Goal: Task Accomplishment & Management: Manage account settings

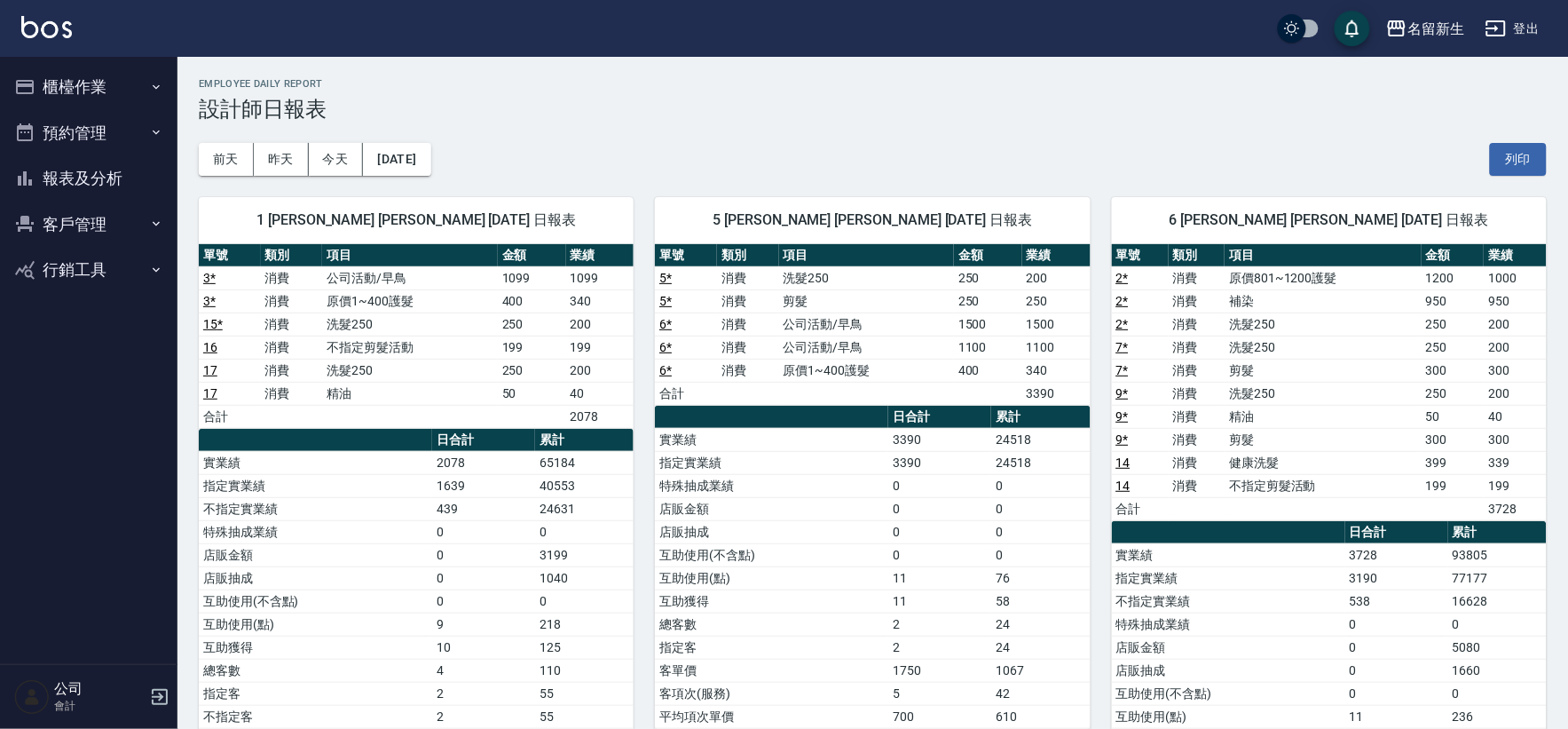
click at [81, 205] on button "客戶管理" at bounding box center [89, 224] width 164 height 46
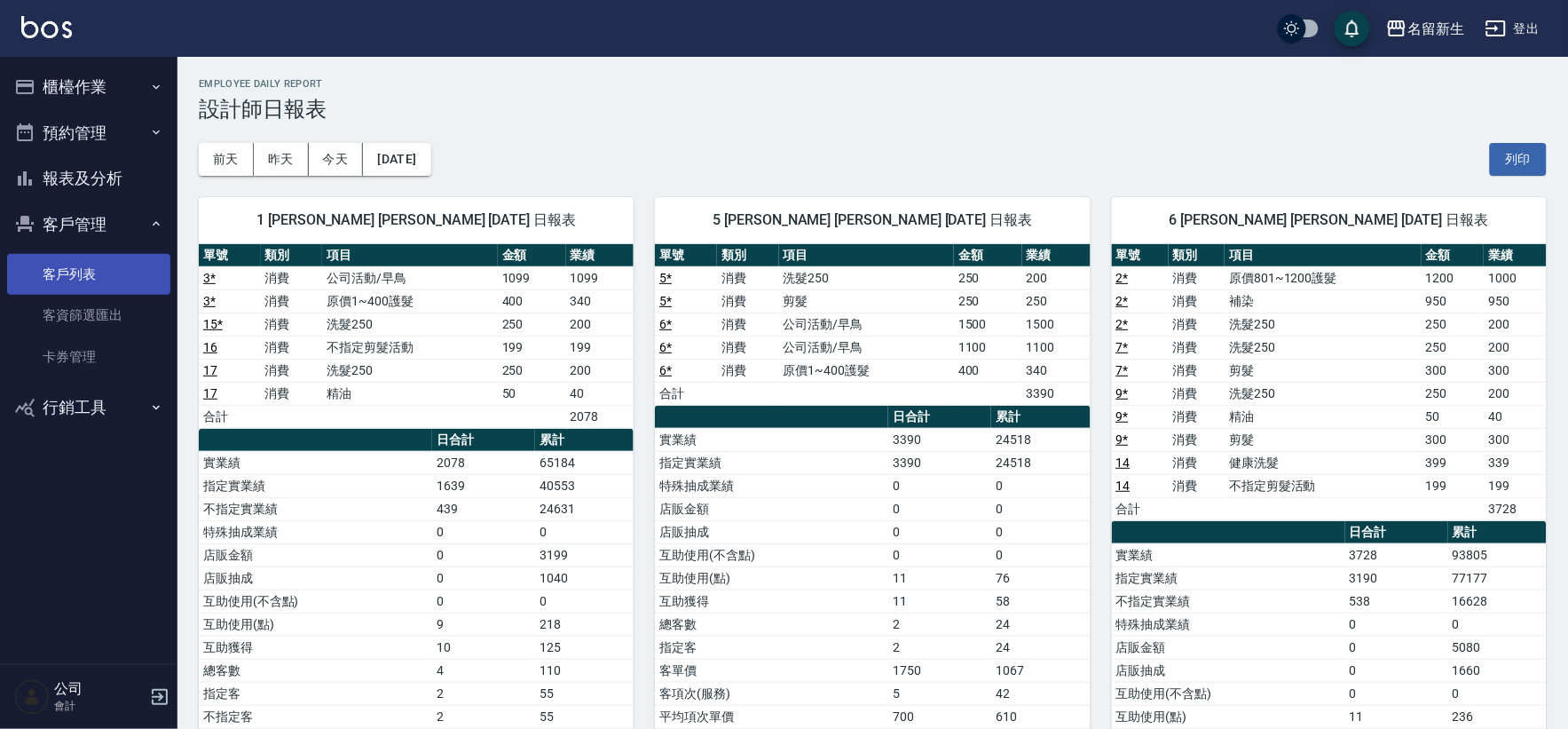
click at [66, 288] on link "客戶列表" at bounding box center [89, 273] width 164 height 40
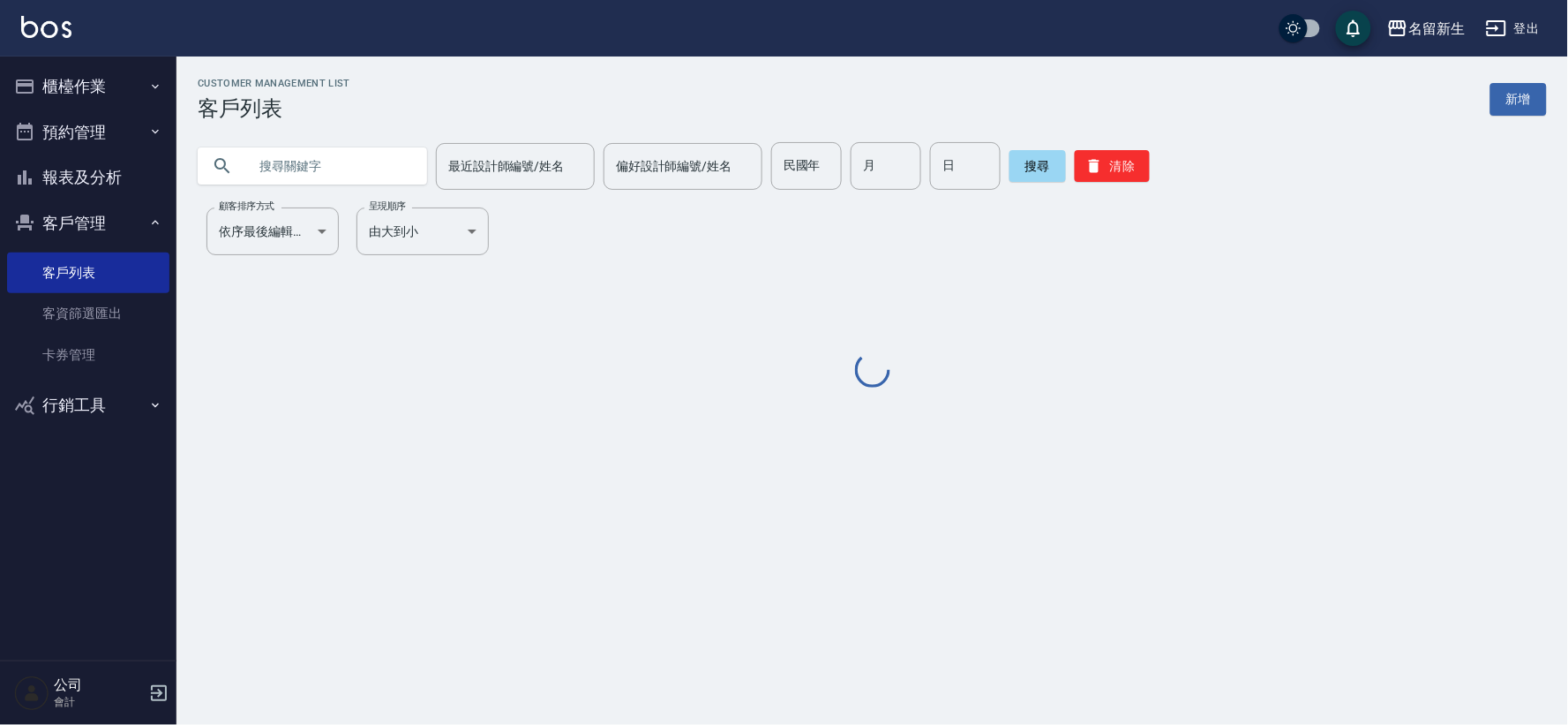
click at [297, 160] on input "text" at bounding box center [330, 165] width 166 height 47
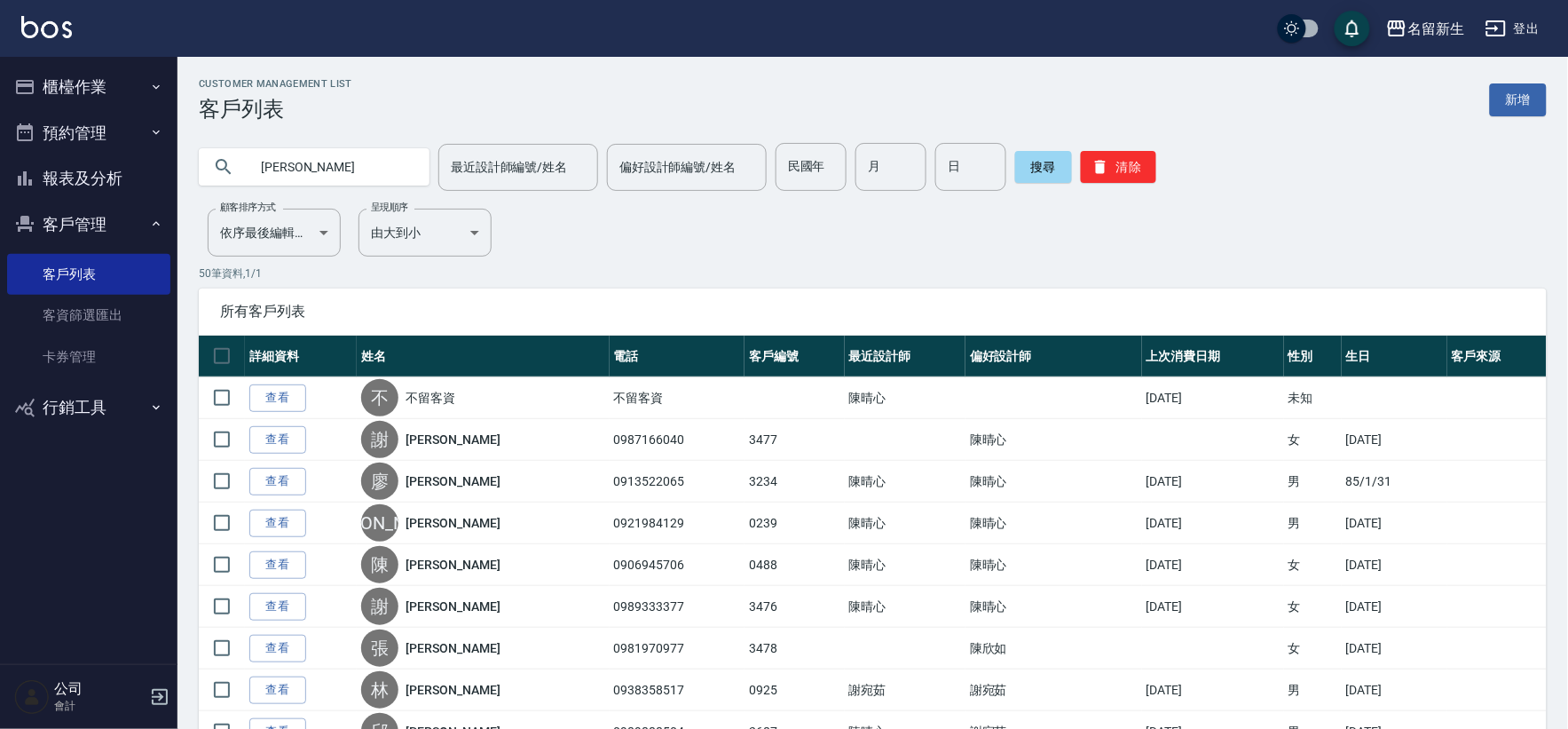
type input "陳韋"
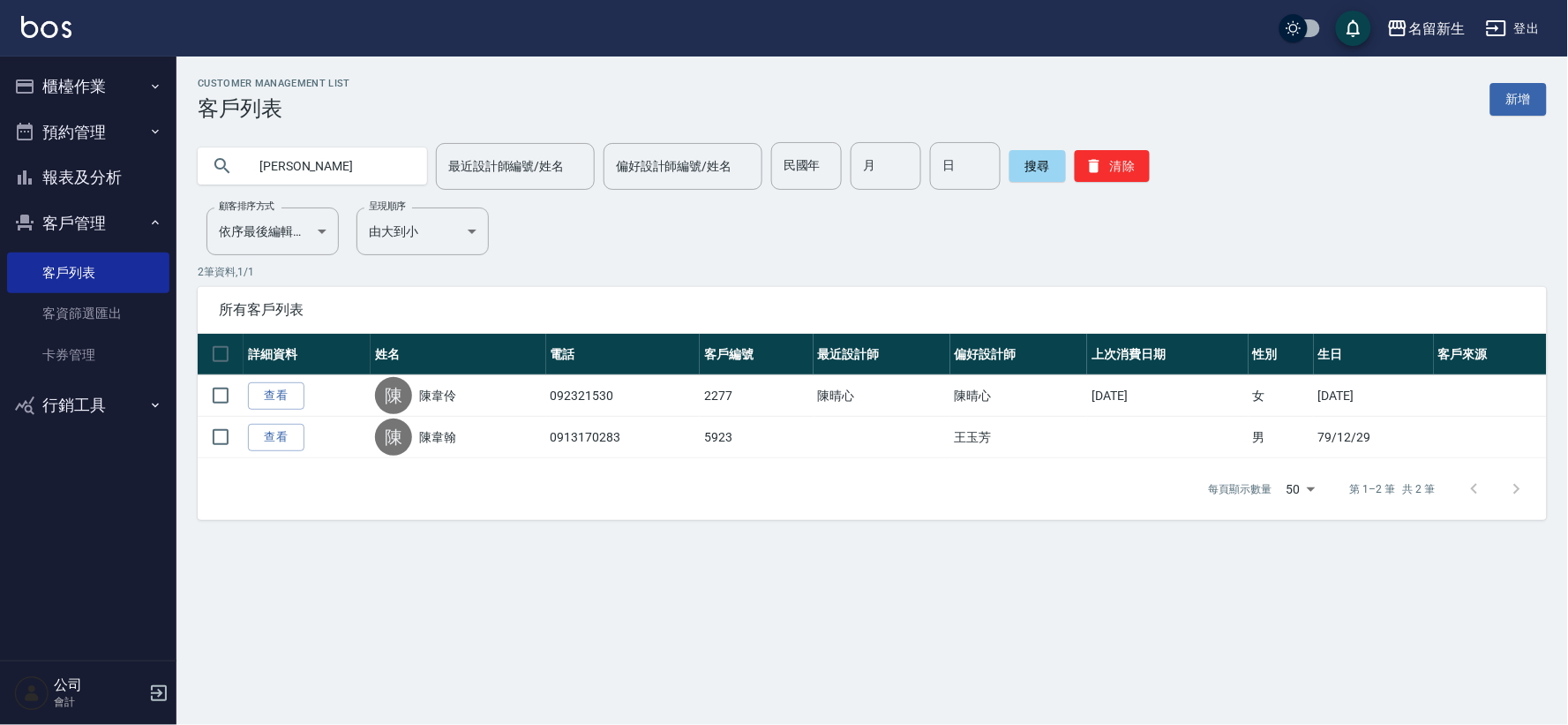
click at [72, 63] on button "櫃檯作業" at bounding box center [89, 86] width 163 height 46
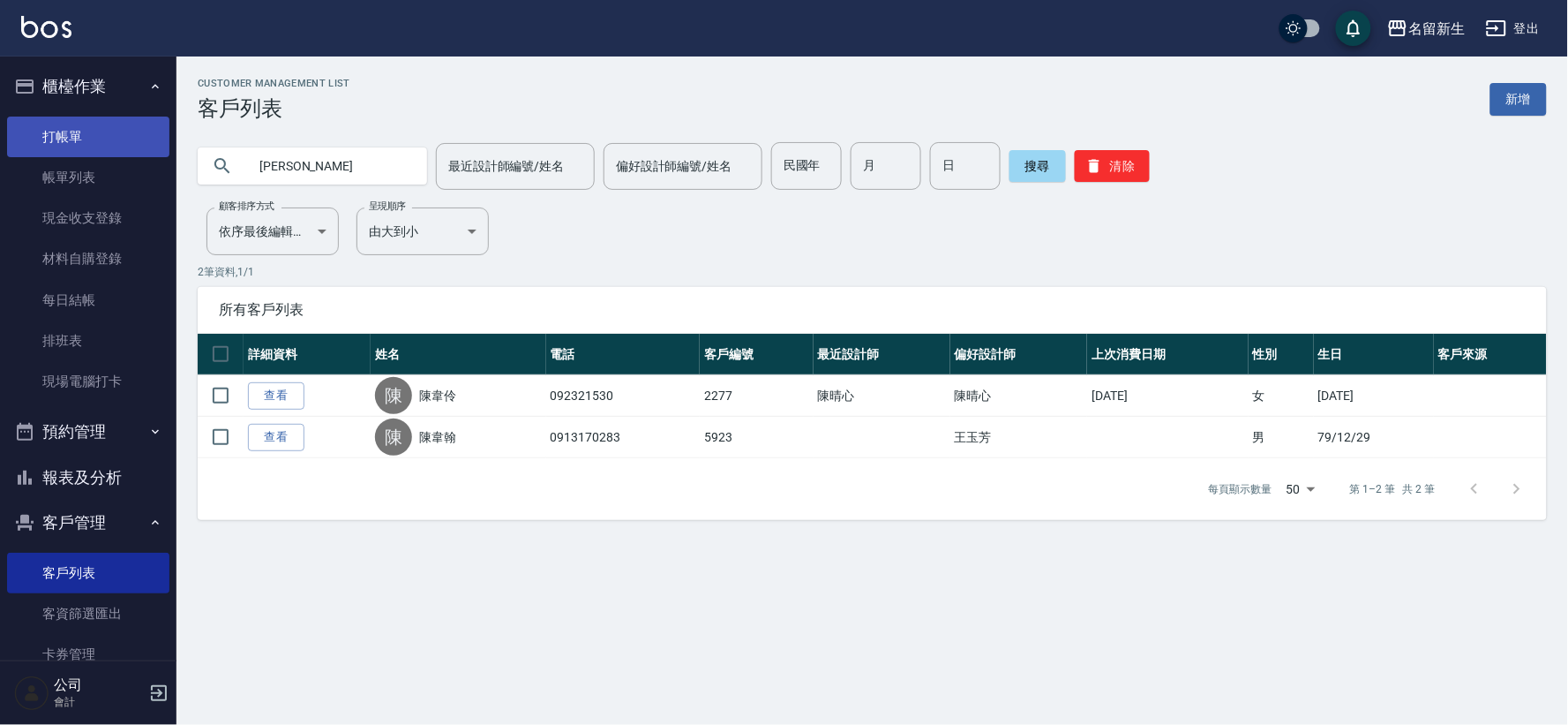
click at [90, 144] on link "打帳單" at bounding box center [89, 136] width 163 height 40
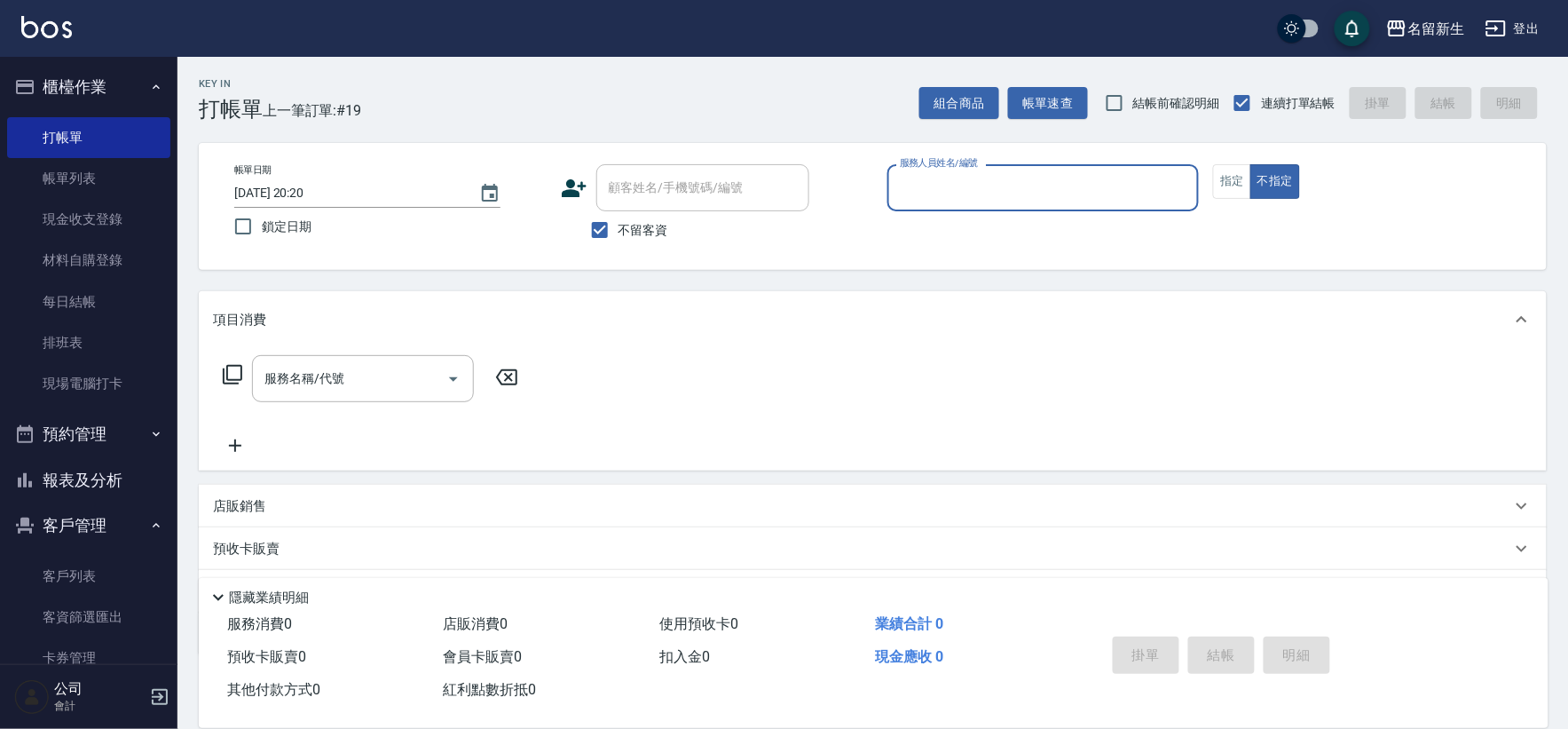
click at [557, 196] on div "帳單日期 2025/09/26 20:20 鎖定日期 顧客姓名/手機號碼/編號 顧客姓名/手機號碼/編號 不留客資 服務人員姓名/編號 服務人員姓名/編號 指…" at bounding box center [873, 207] width 1305 height 84
click at [561, 191] on icon at bounding box center [575, 188] width 27 height 27
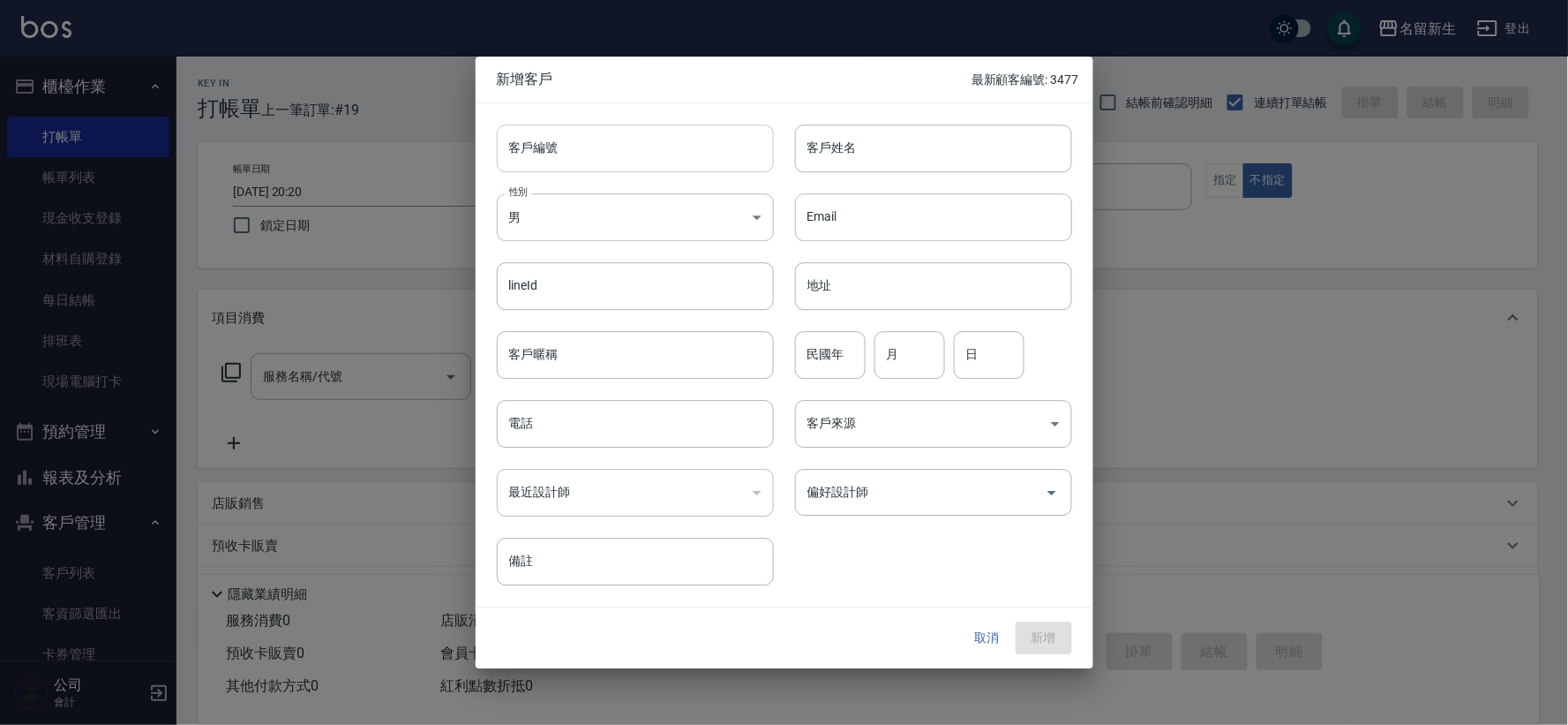
click at [586, 152] on input "客戶編號" at bounding box center [636, 148] width 277 height 47
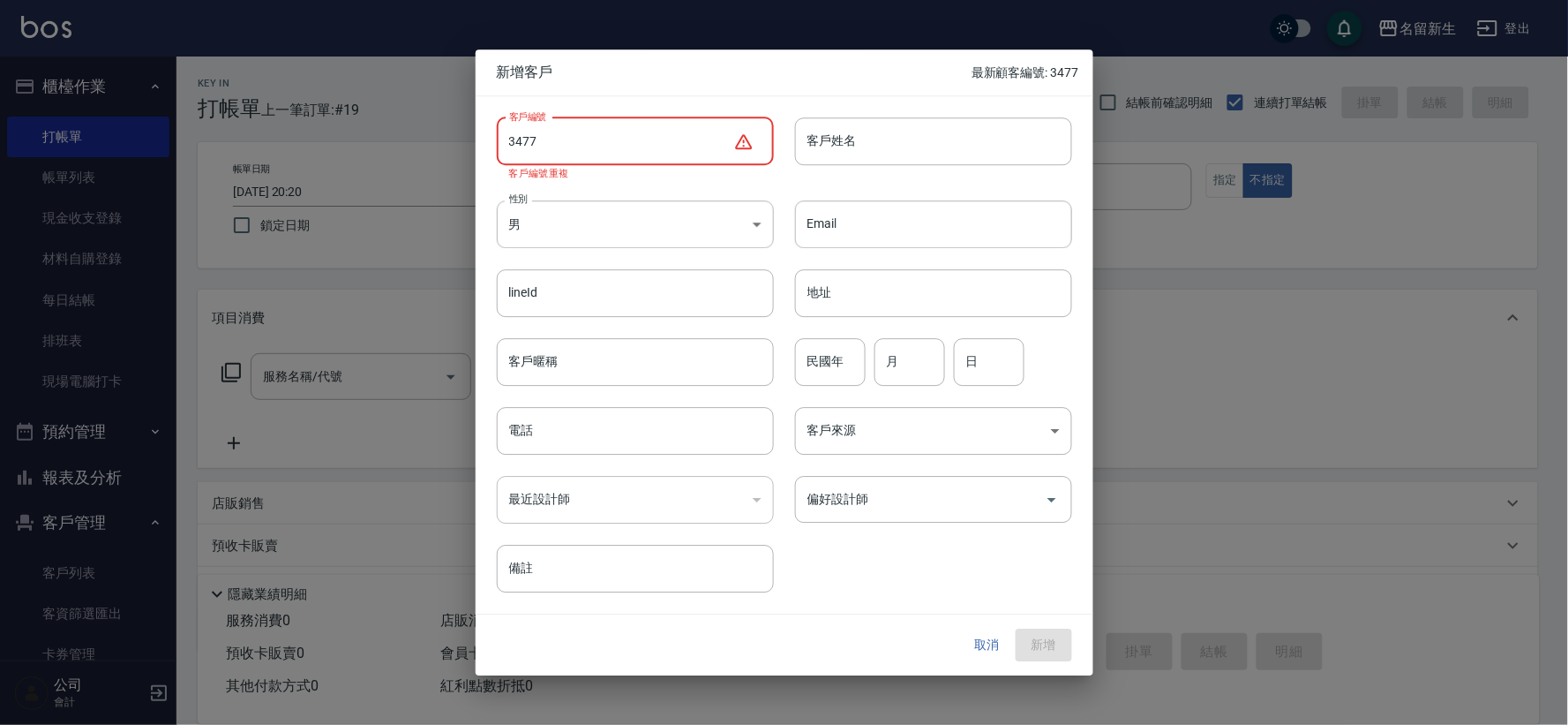
type input "3477"
click at [973, 642] on button "取消" at bounding box center [987, 645] width 56 height 33
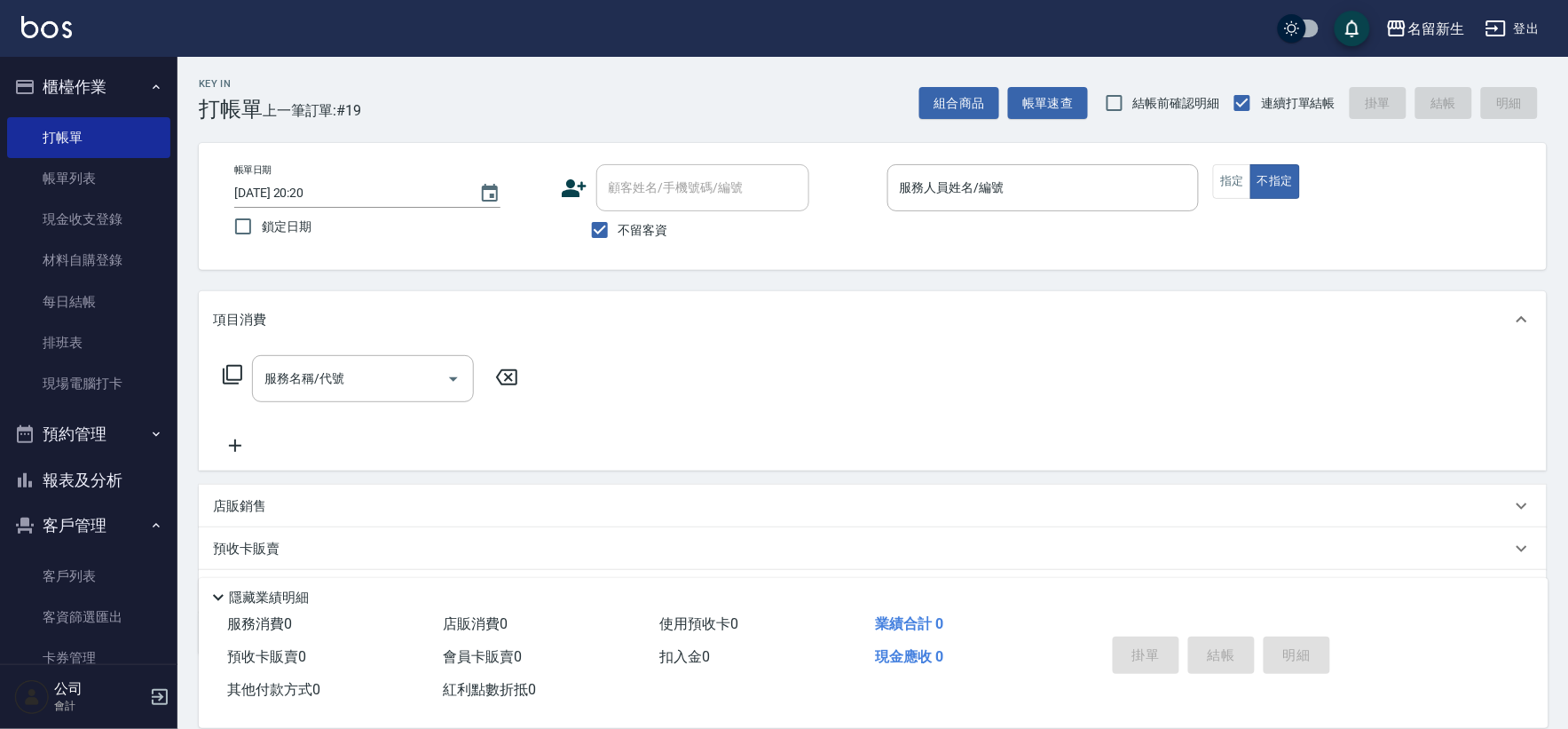
click at [655, 222] on span "不留客資" at bounding box center [643, 230] width 49 height 19
click at [619, 222] on input "不留客資" at bounding box center [600, 229] width 37 height 37
checkbox input "false"
click at [665, 205] on div "顧客姓名/手機號碼/編號" at bounding box center [702, 188] width 213 height 47
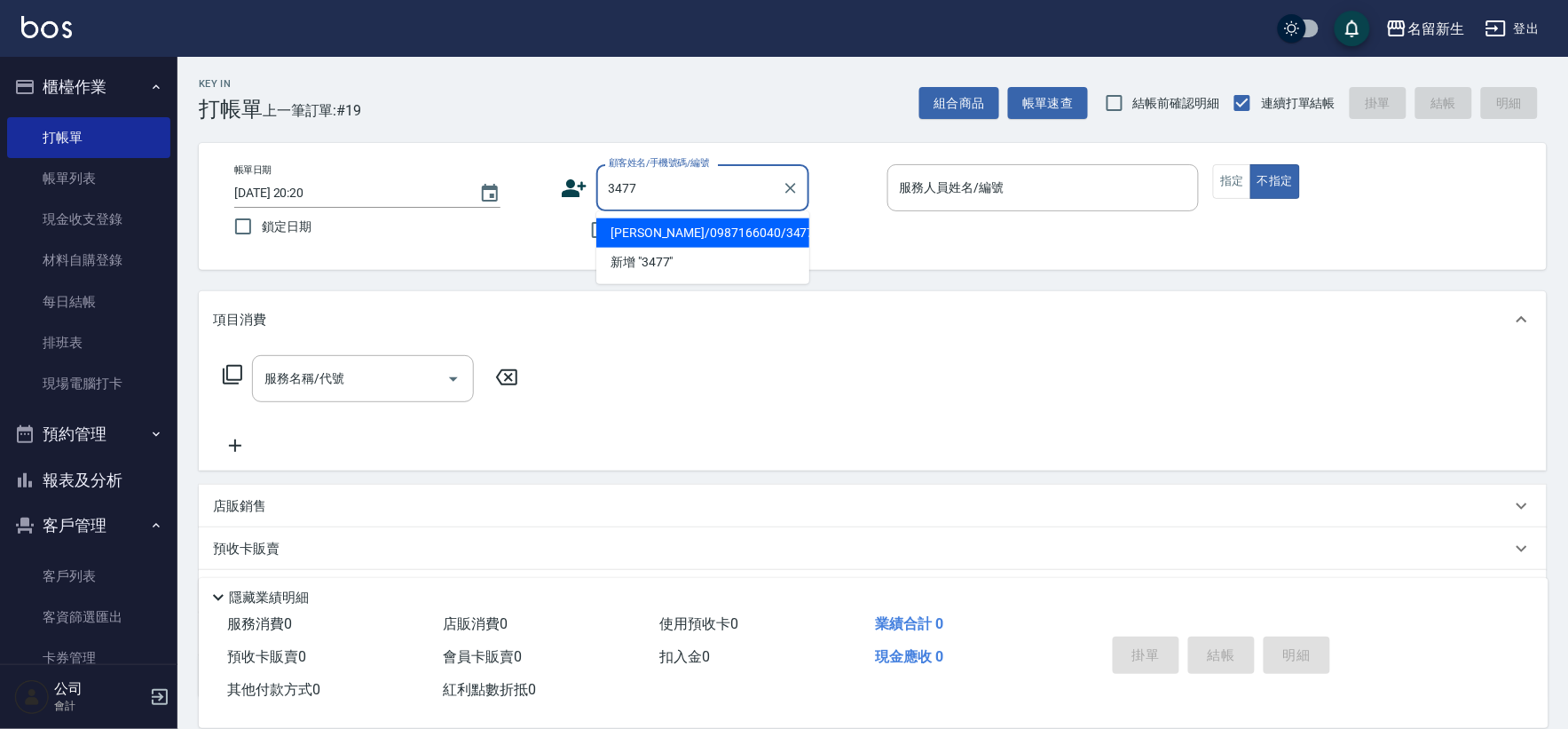
type input "謝家妮/0987166040/3477"
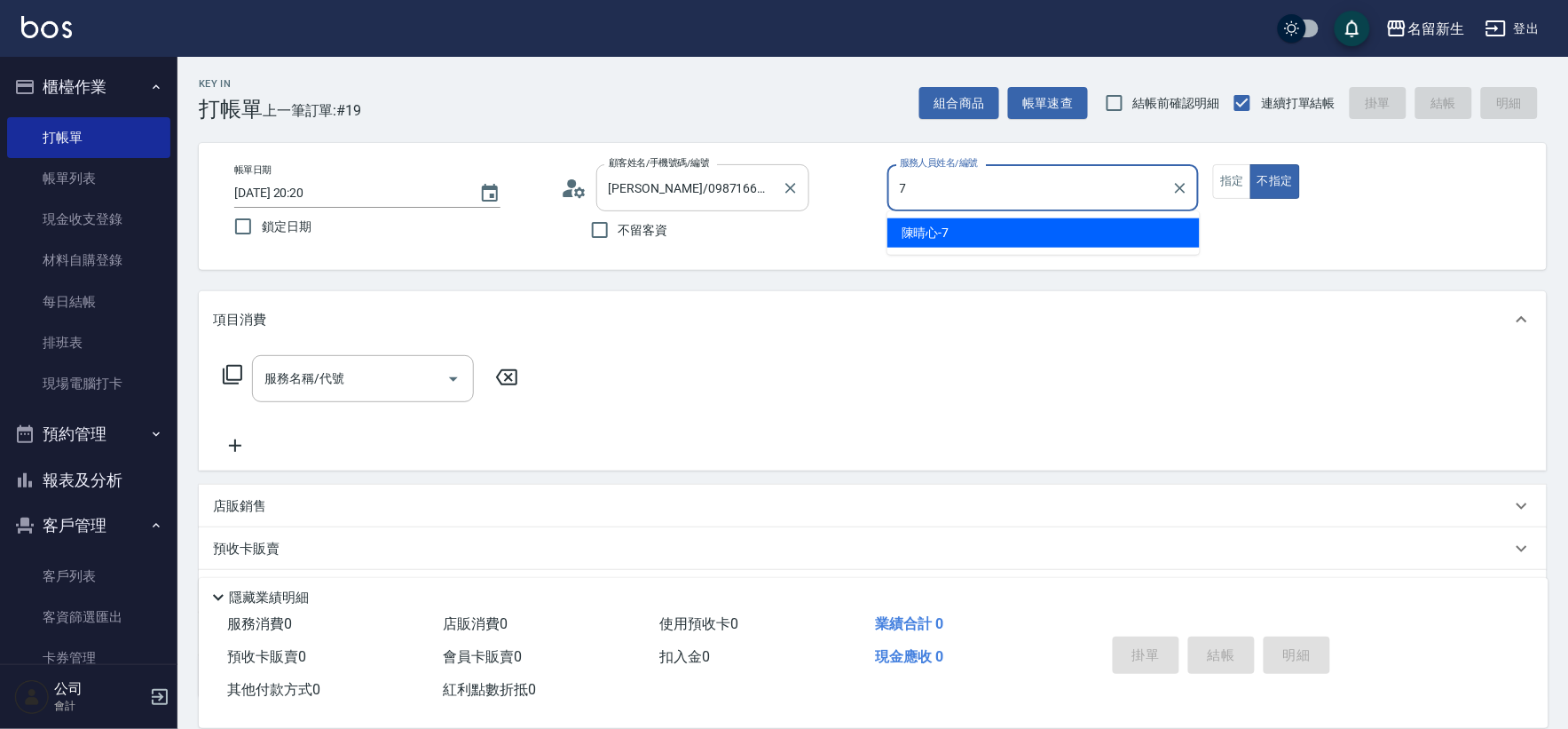
type input "7"
type button "false"
type input "陳晴心-7"
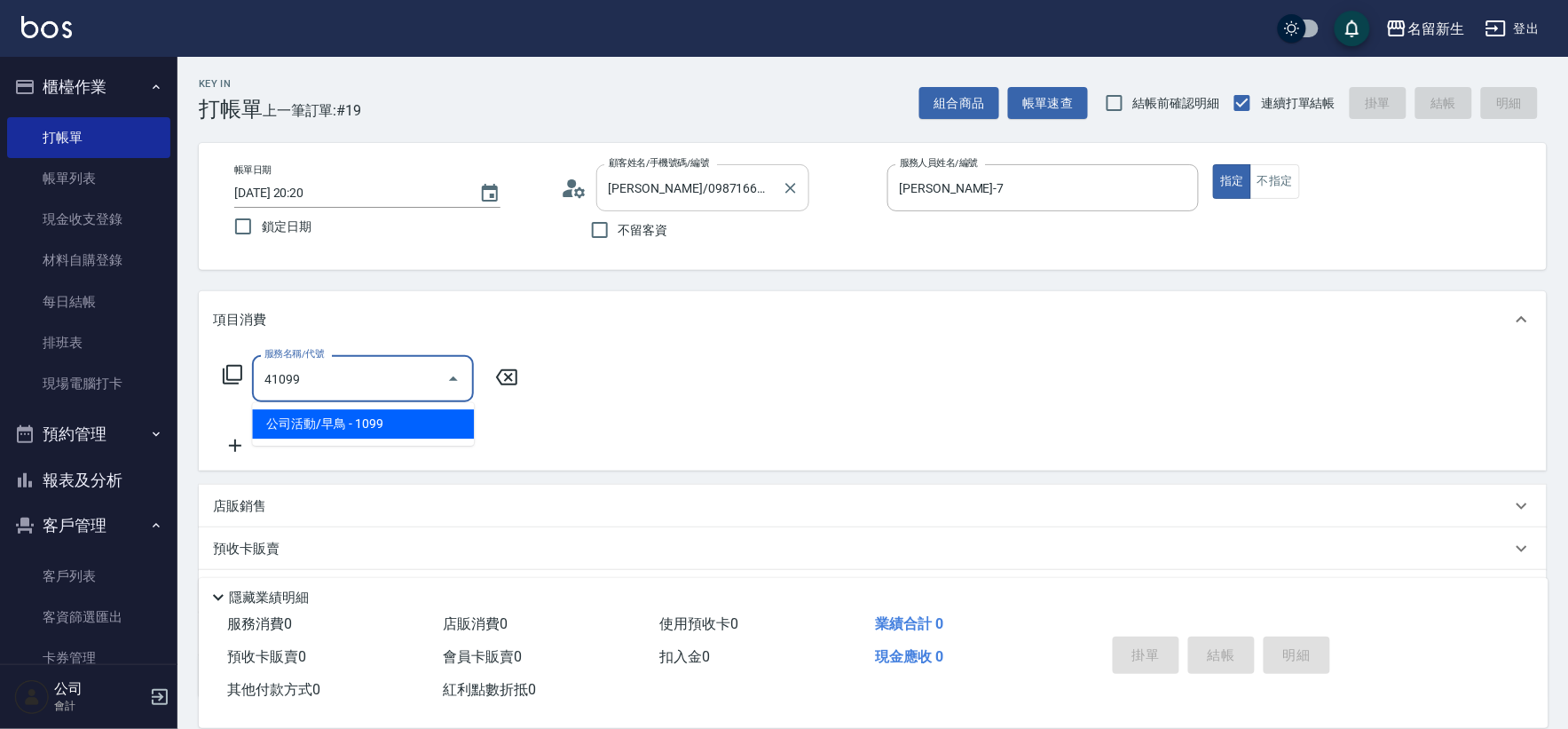
type input "公司活動/早鳥(41099)"
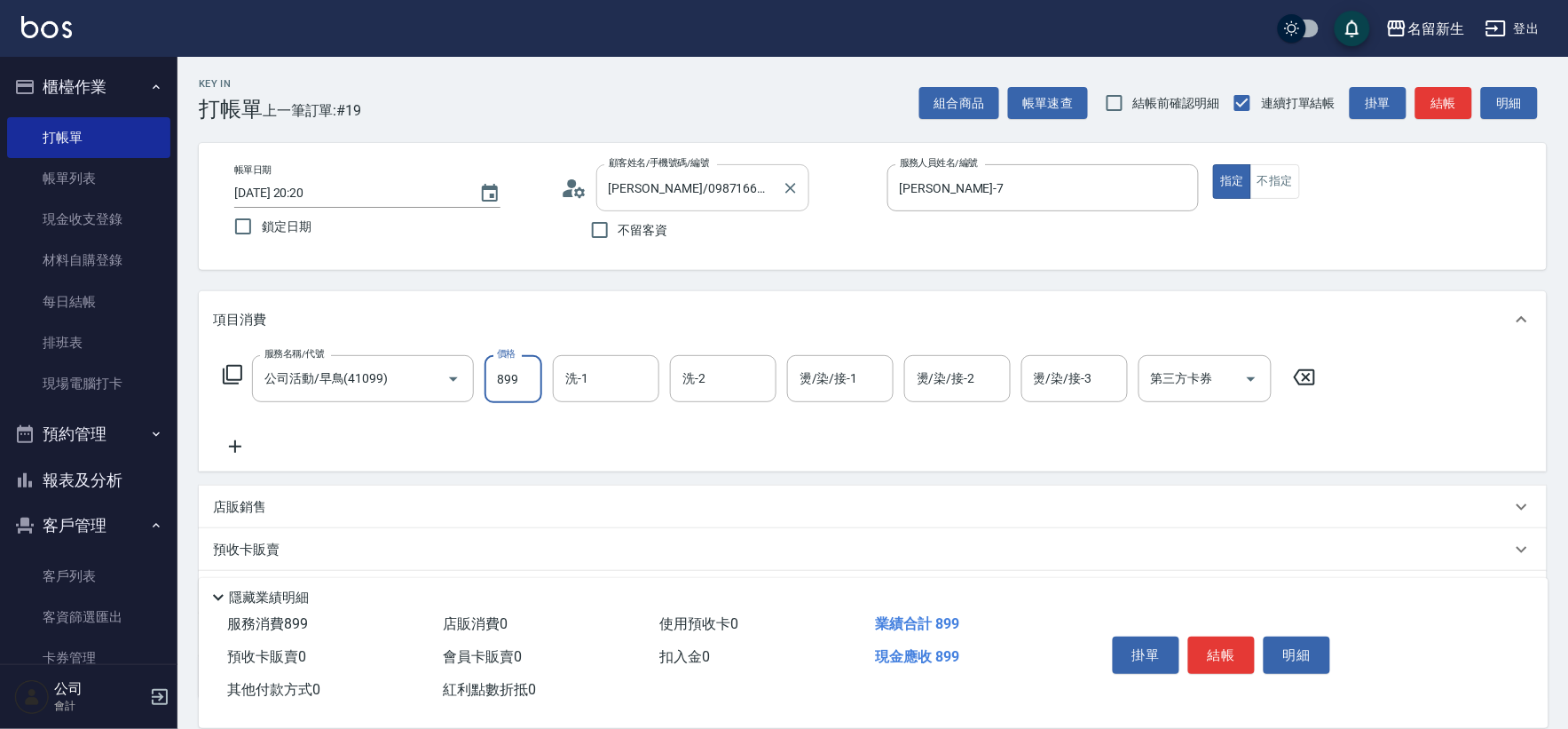
type input "899"
type input "謝宛茹-6"
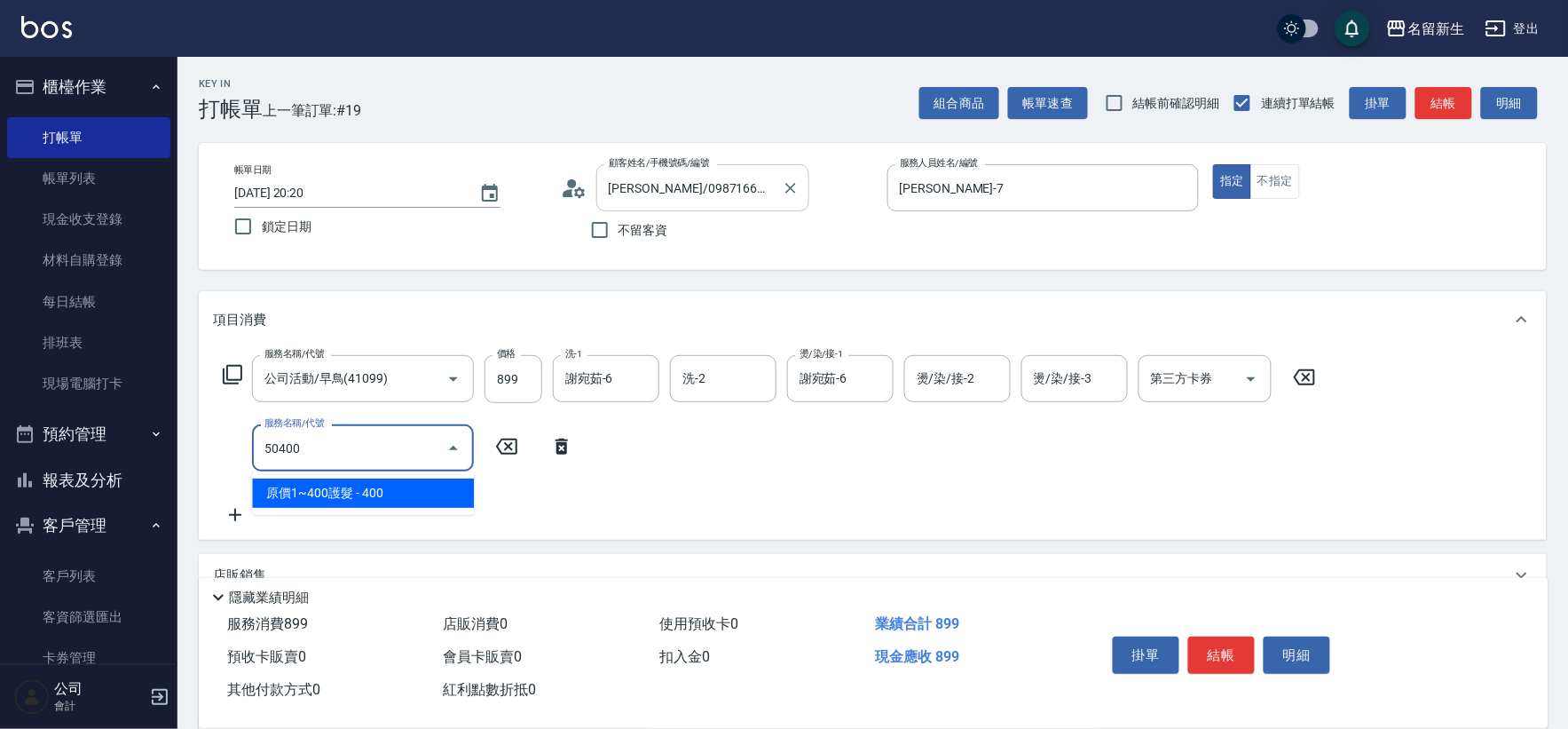
type input "原價1~400護髮(50400)"
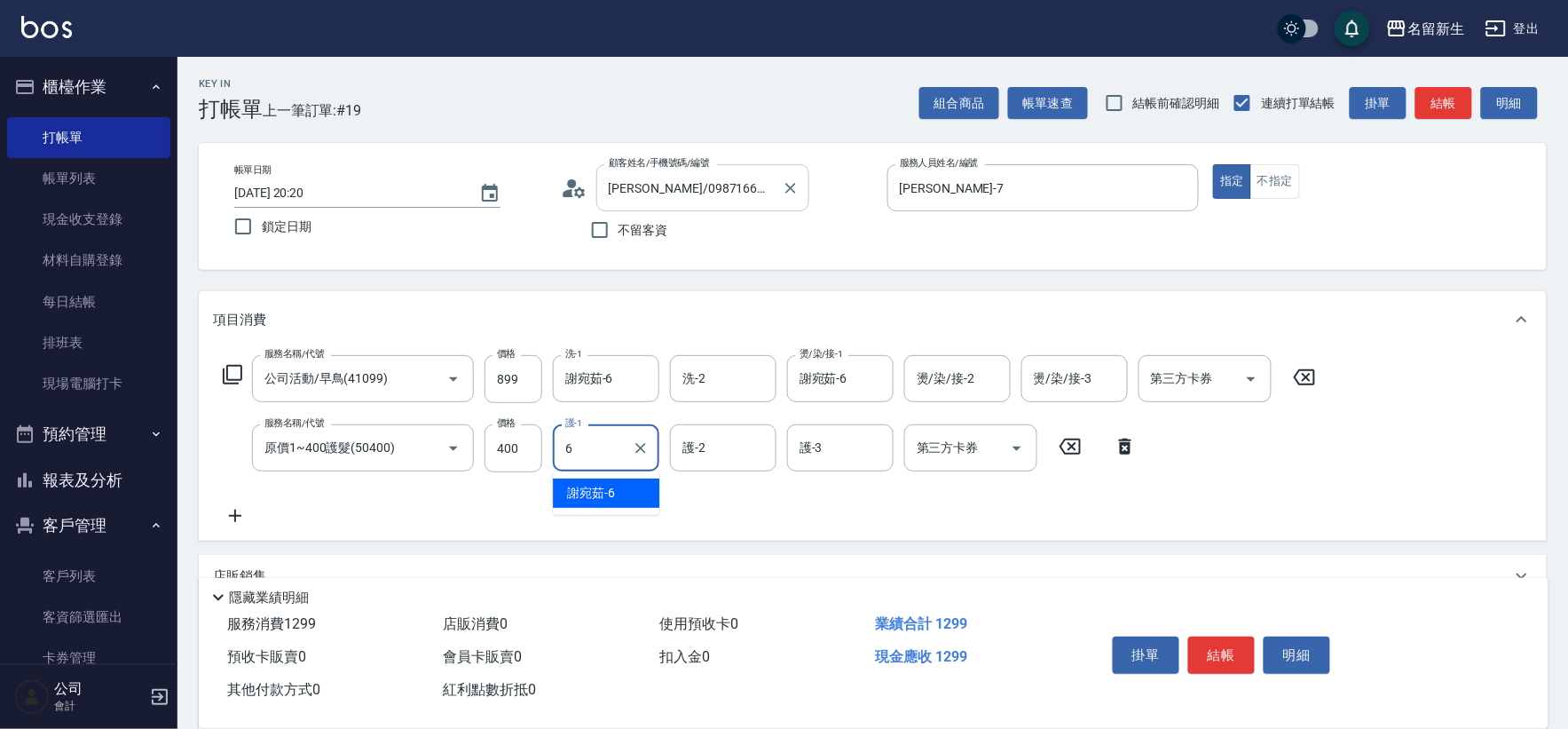
type input "謝宛茹-6"
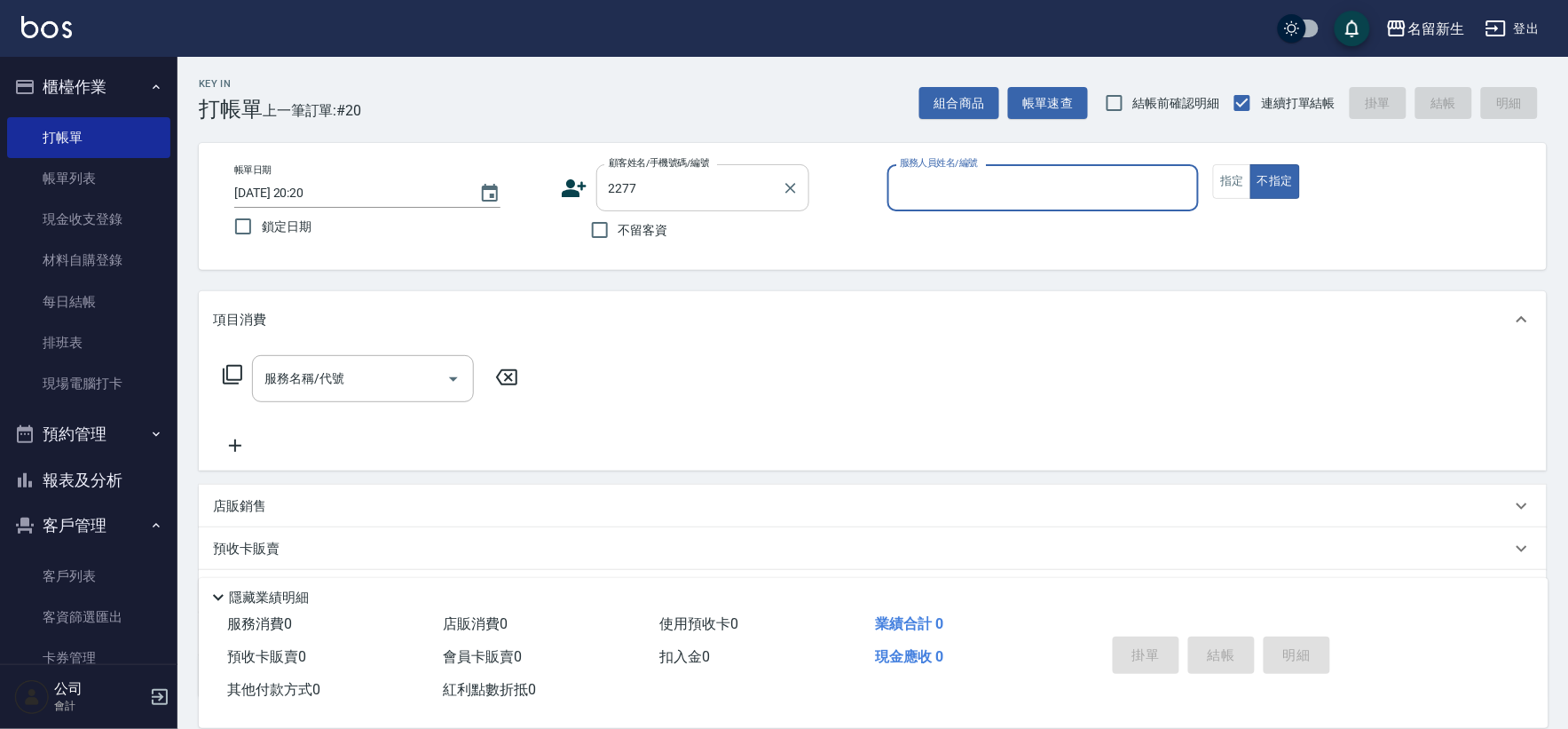
type input "陳韋伶/092321530/2277"
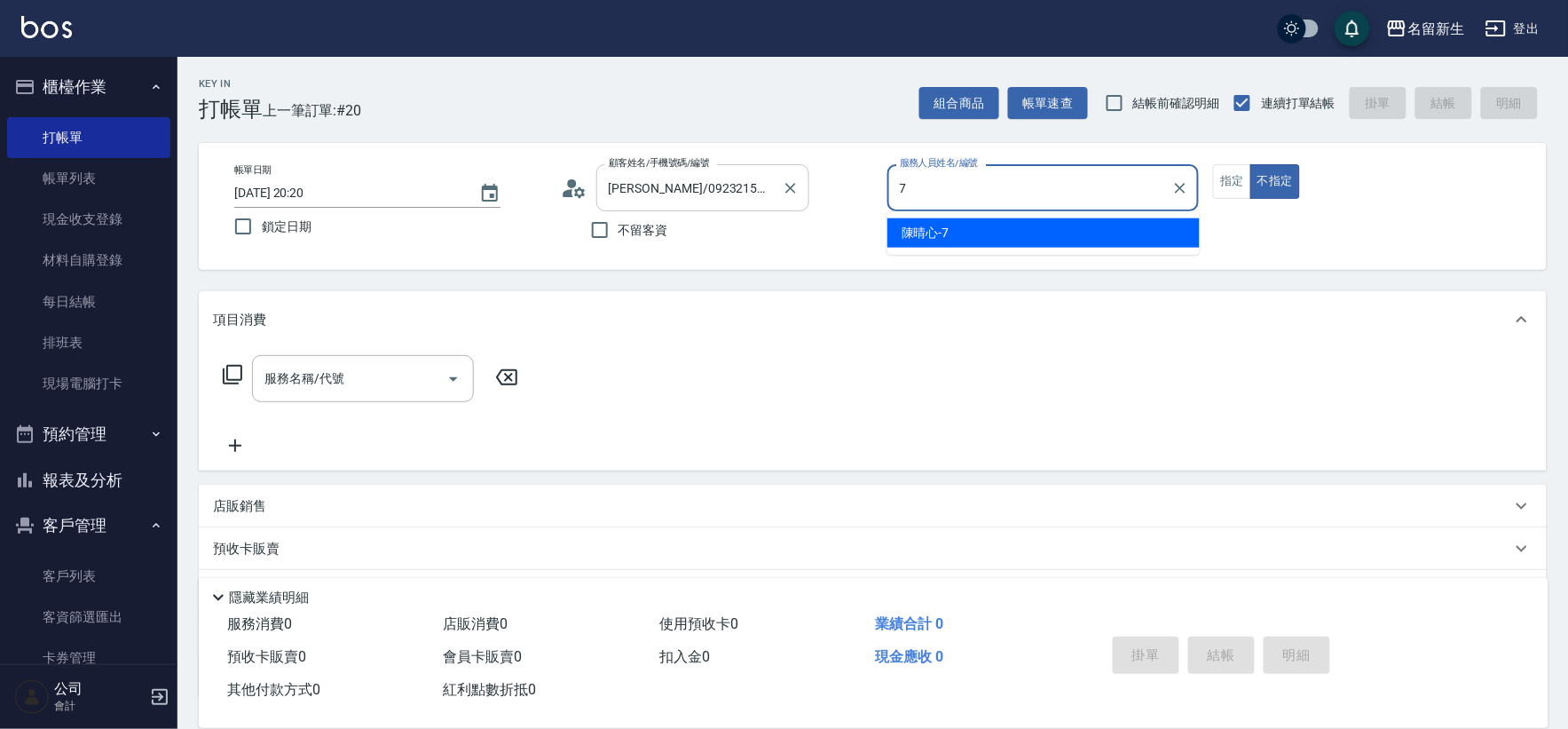
type input "陳晴心-7"
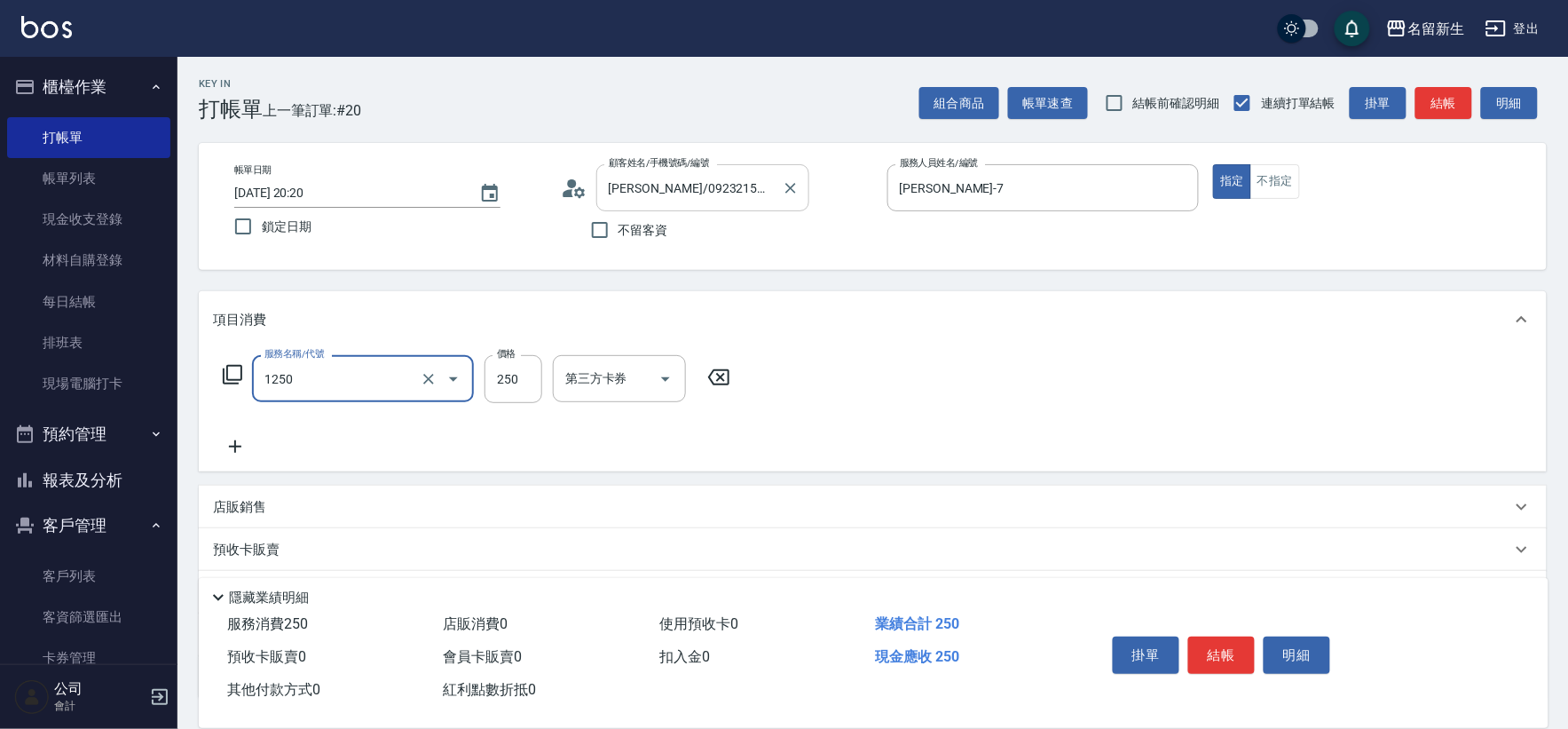
type input "洗髮250(1250)"
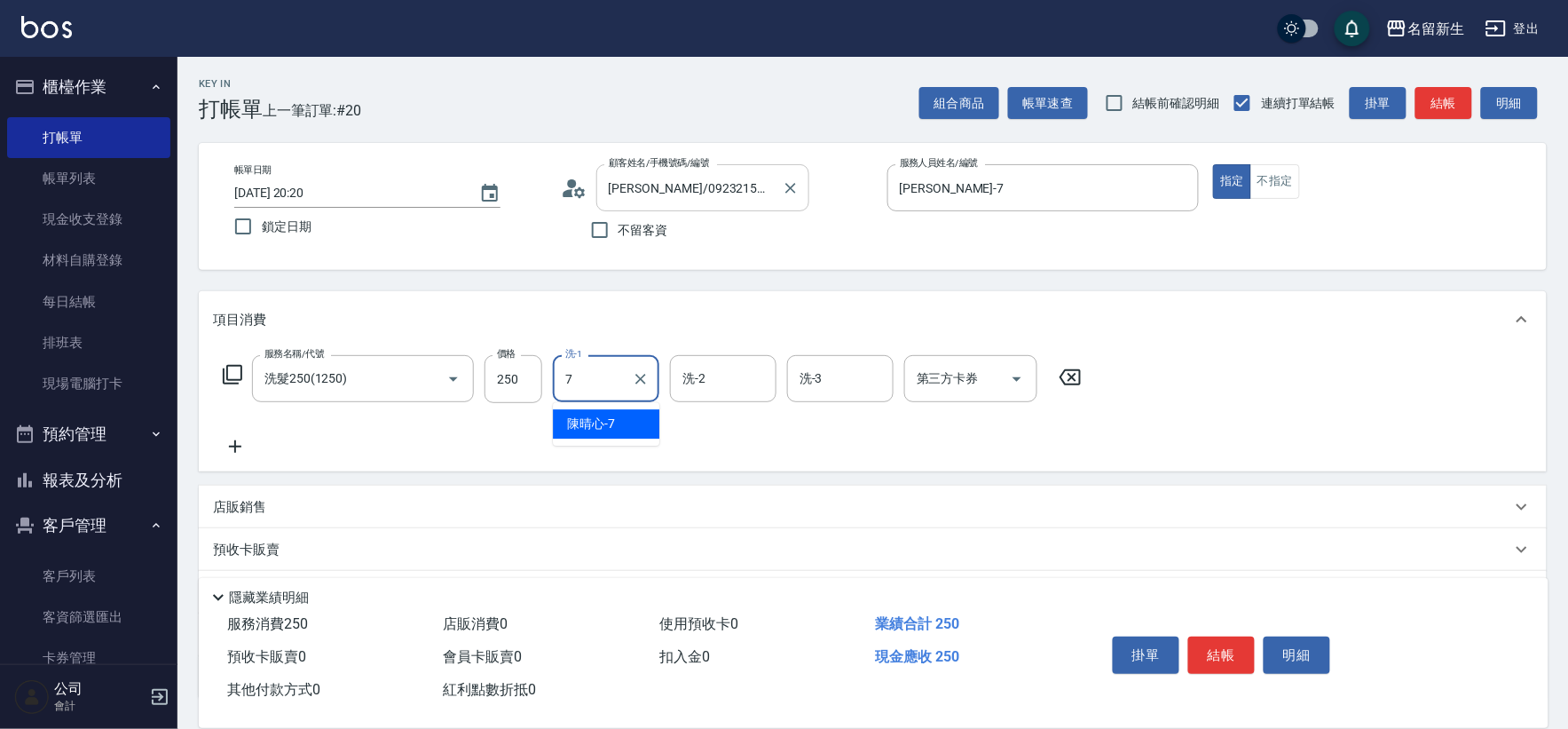
type input "陳晴心-7"
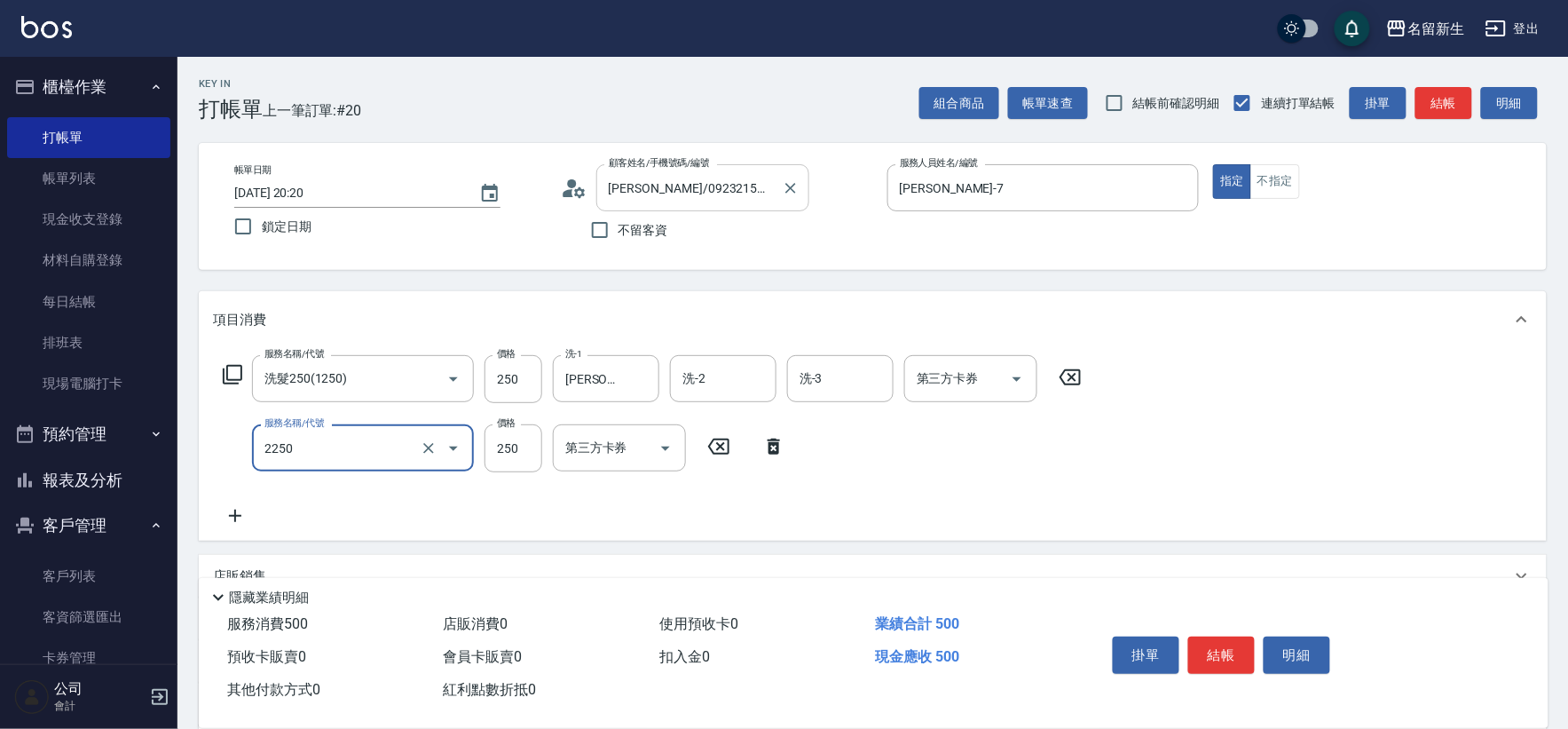
type input "剪髮(2250)"
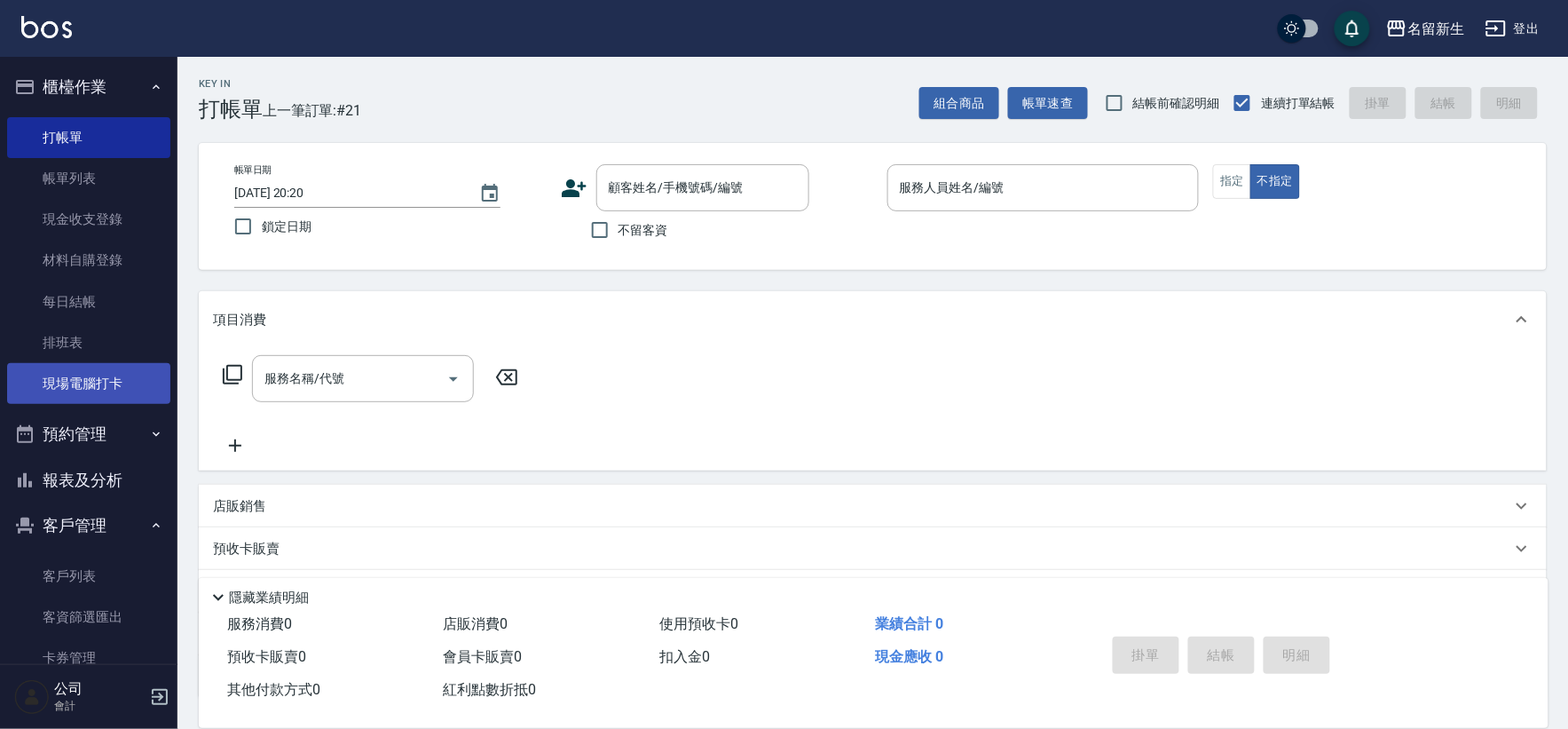
drag, startPoint x: 0, startPoint y: 375, endPoint x: 62, endPoint y: 382, distance: 62.4
drag, startPoint x: 62, startPoint y: 382, endPoint x: 592, endPoint y: 240, distance: 548.7
click at [601, 232] on input "不留客資" at bounding box center [600, 229] width 37 height 37
checkbox input "true"
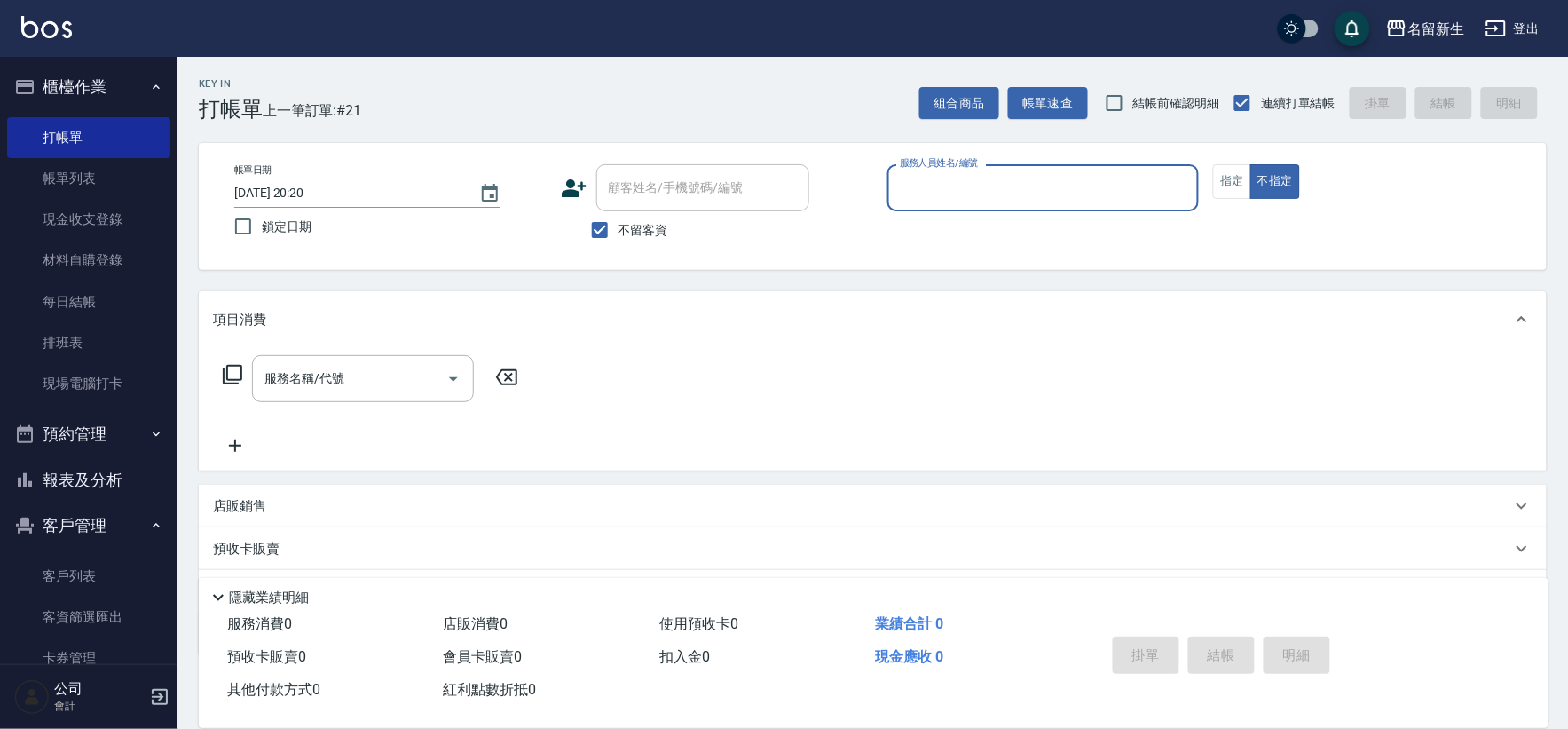
click at [143, 490] on button "報表及分析" at bounding box center [89, 479] width 164 height 46
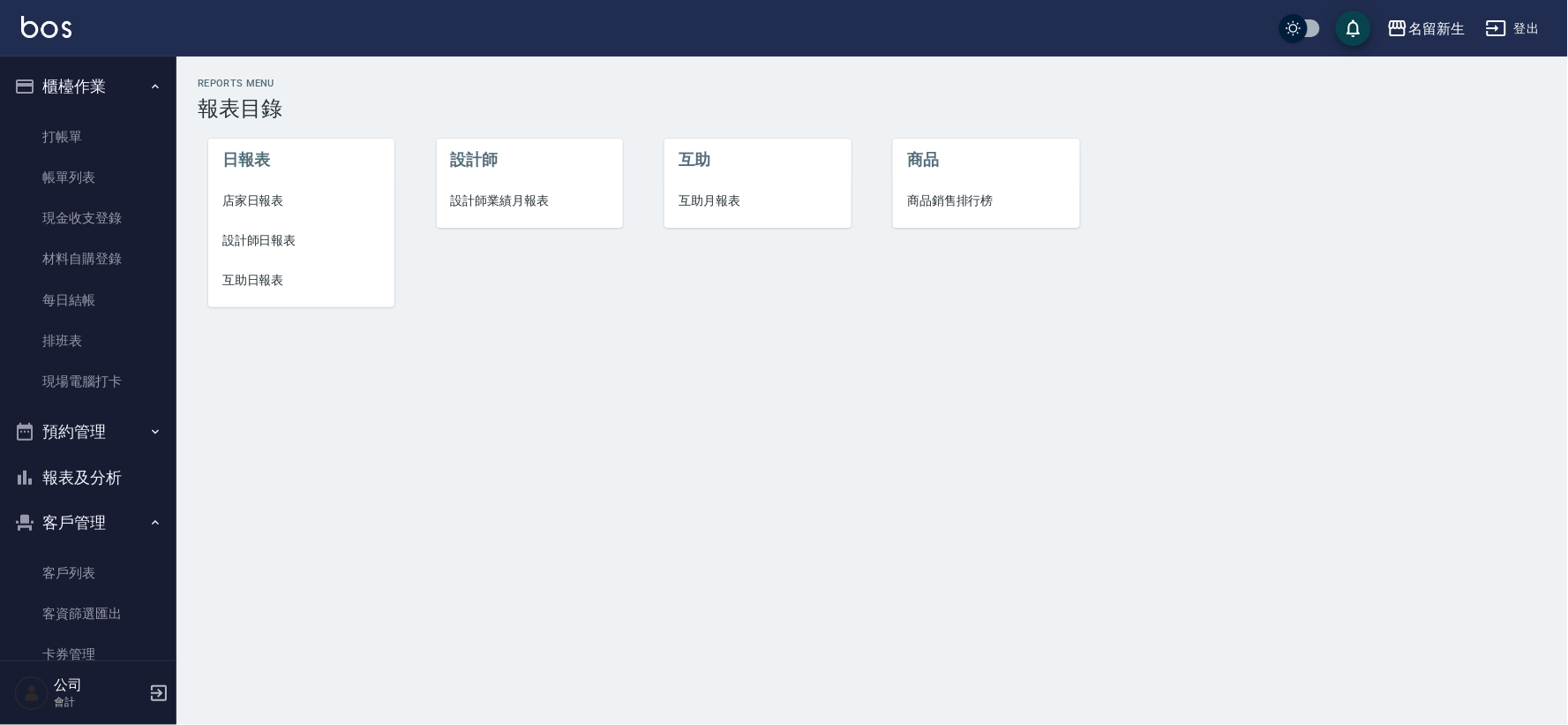
click at [288, 192] on span "店家日報表" at bounding box center [301, 200] width 158 height 19
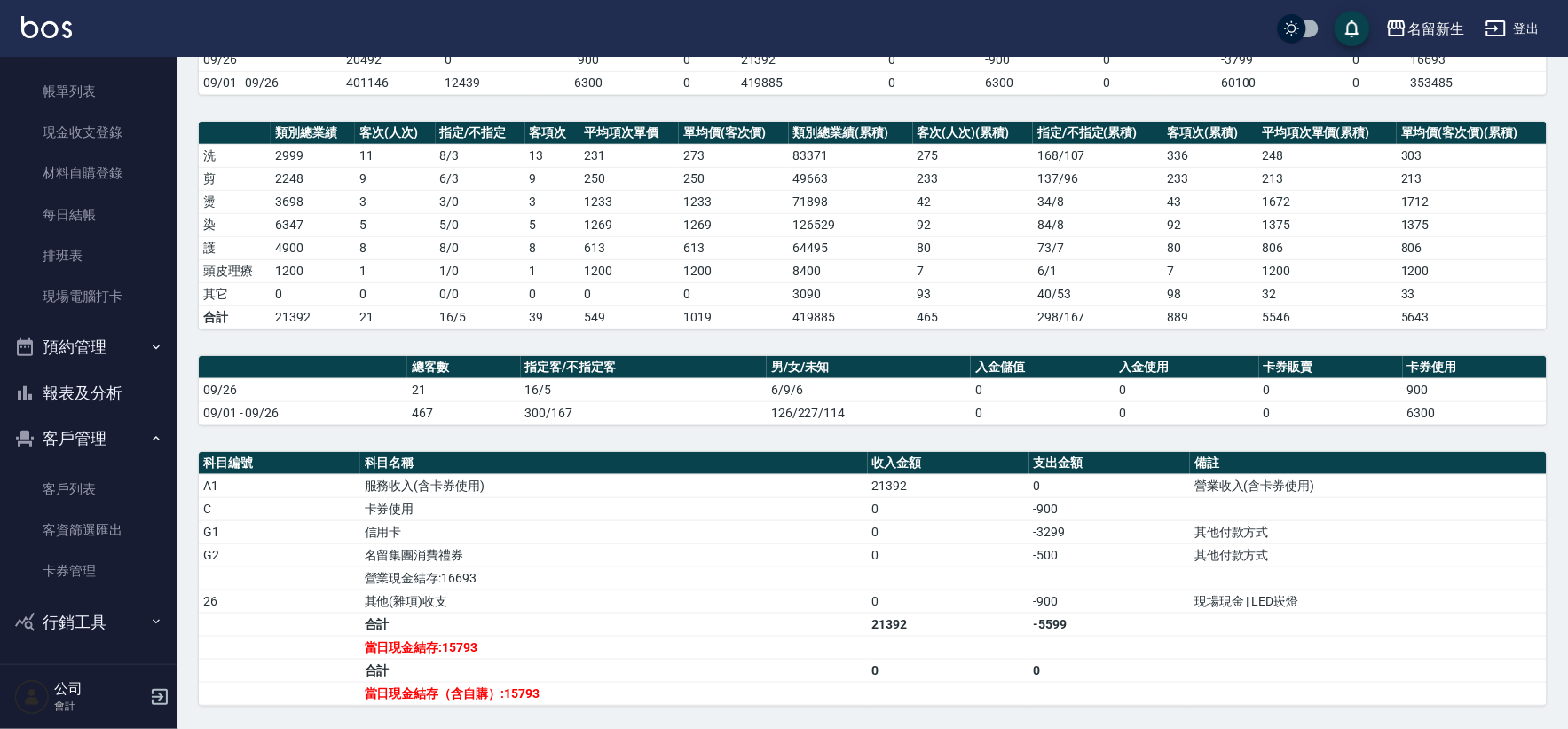
scroll to position [296, 0]
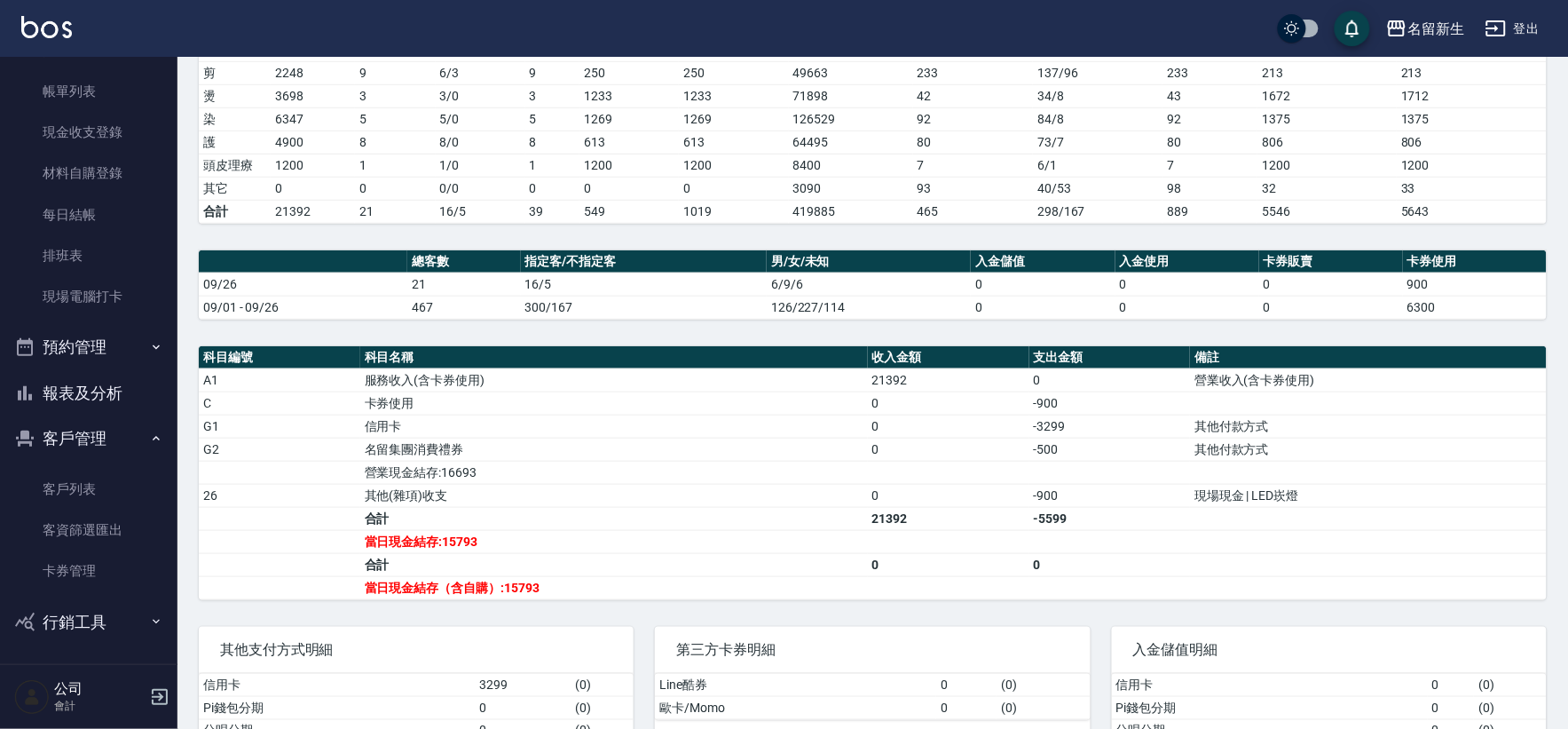
click at [103, 395] on button "報表及分析" at bounding box center [89, 393] width 164 height 46
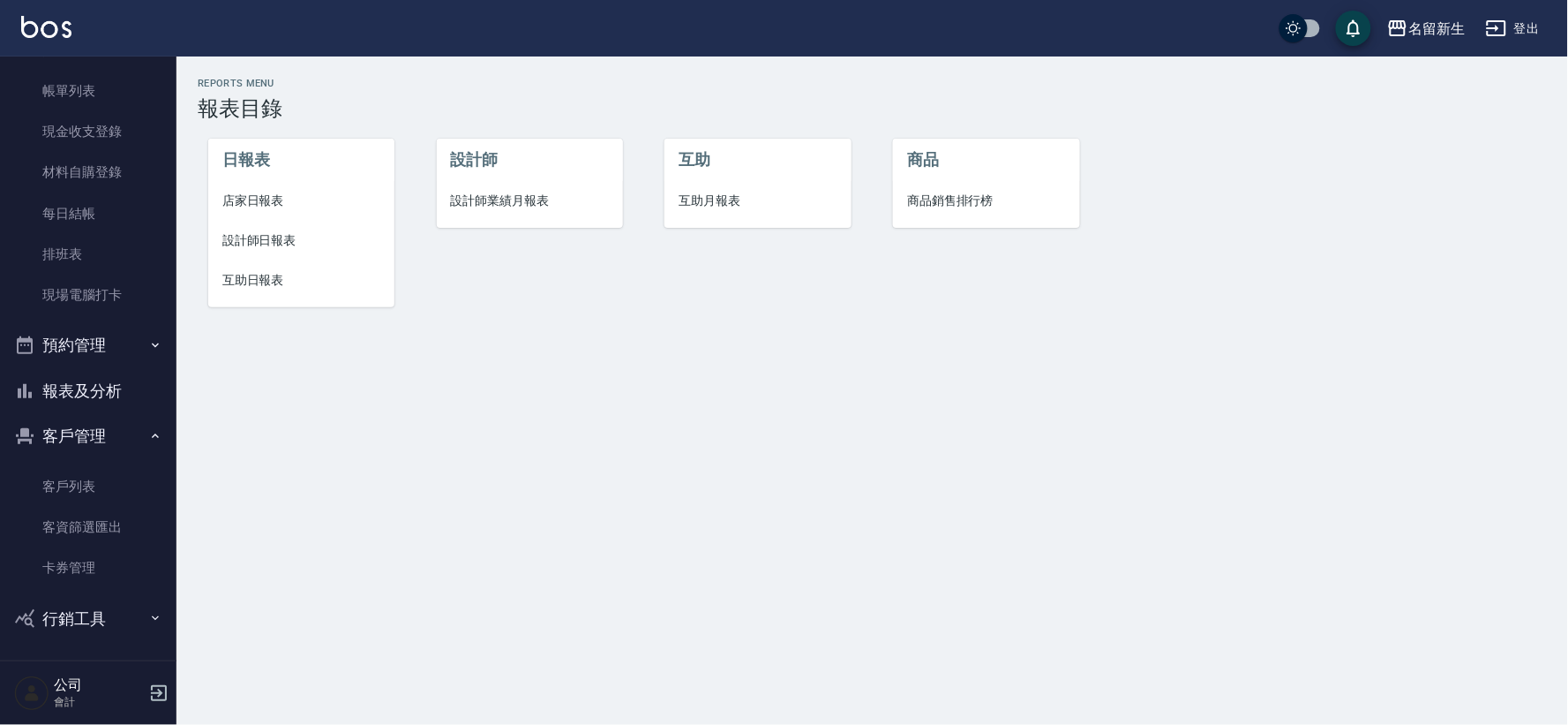
click at [269, 204] on span "店家日報表" at bounding box center [301, 200] width 158 height 19
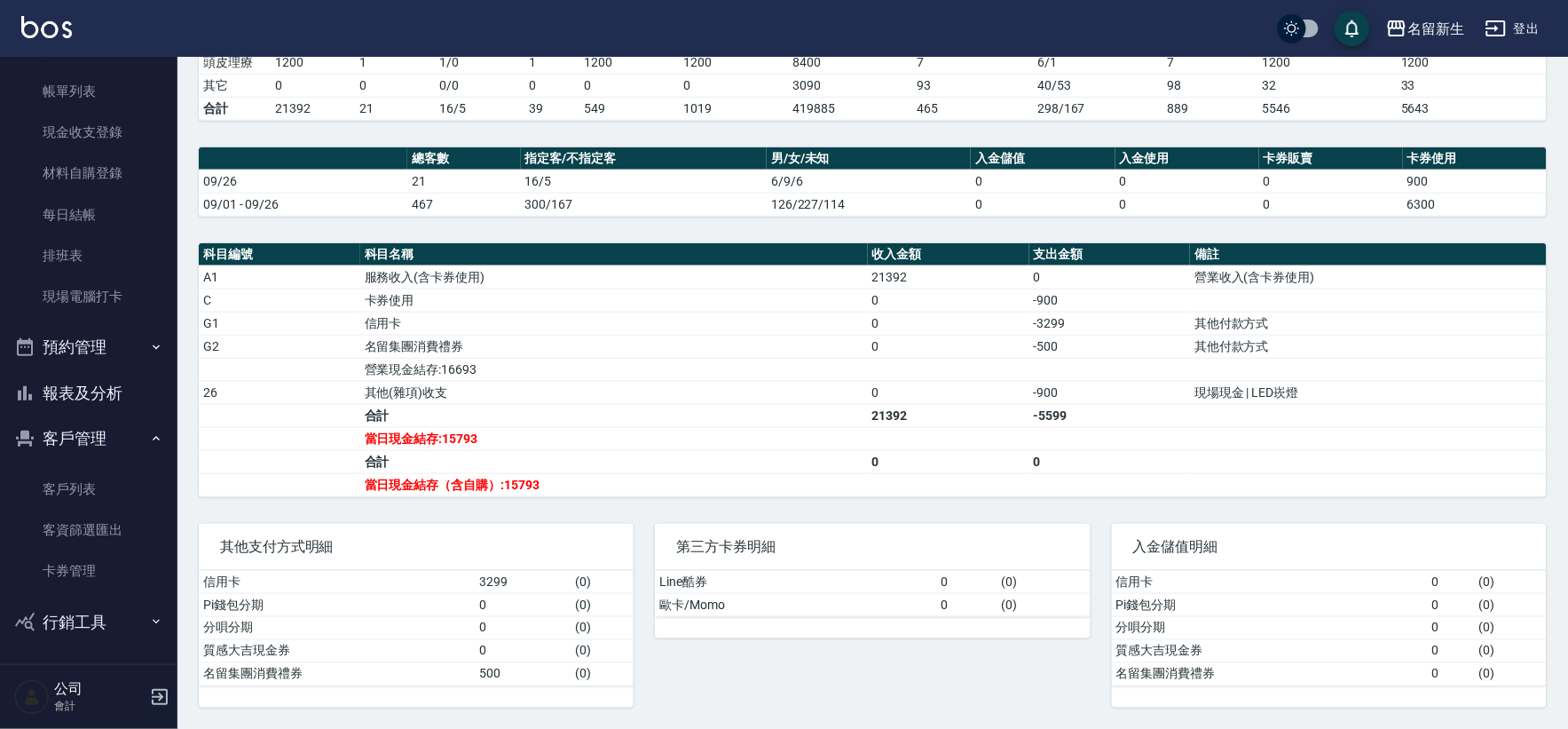
scroll to position [401, 0]
click at [672, 507] on div "第三方卡券明細 Line酷券 0 ( 0 ) 歐卡/Momo 0 ( 0 )" at bounding box center [861, 605] width 456 height 205
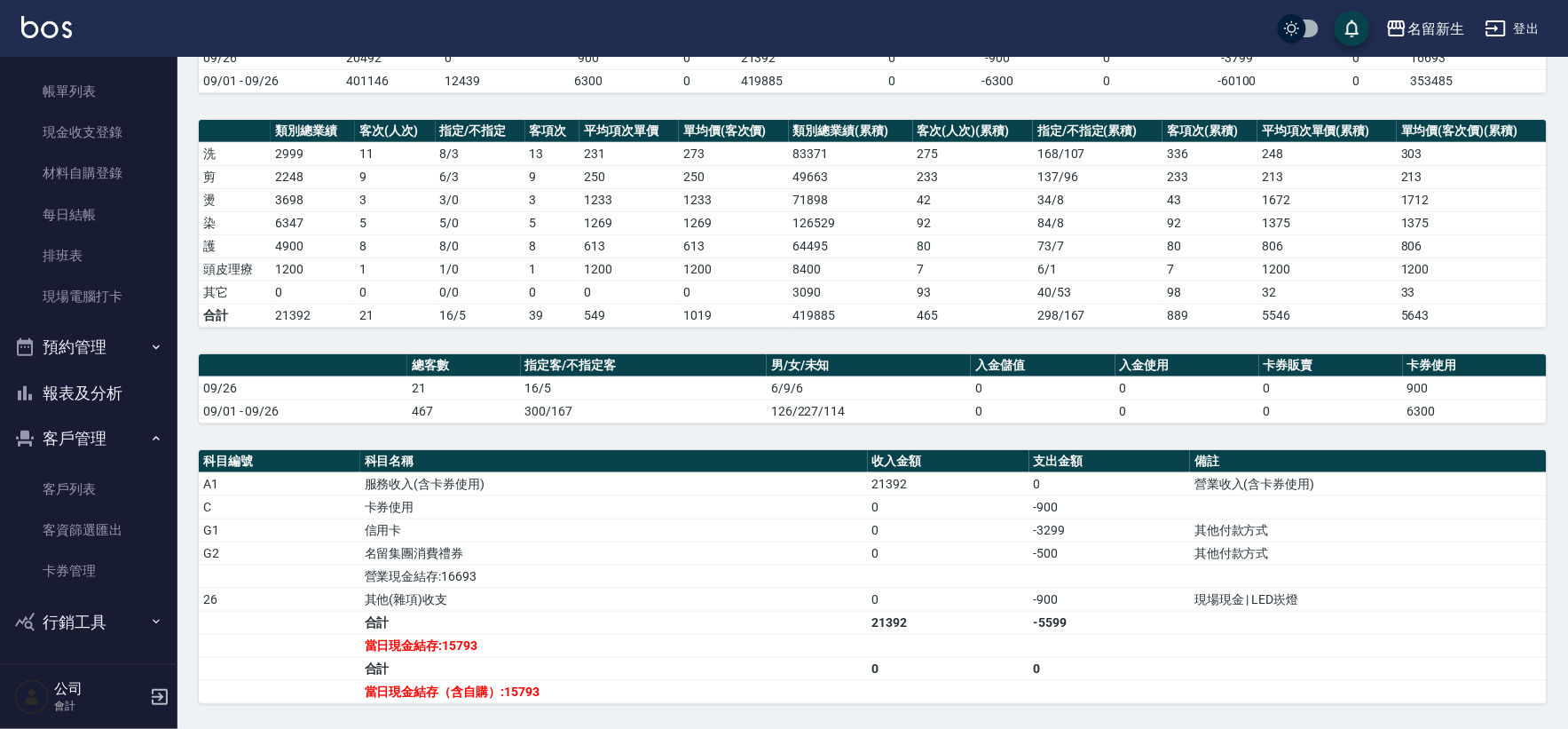
scroll to position [0, 0]
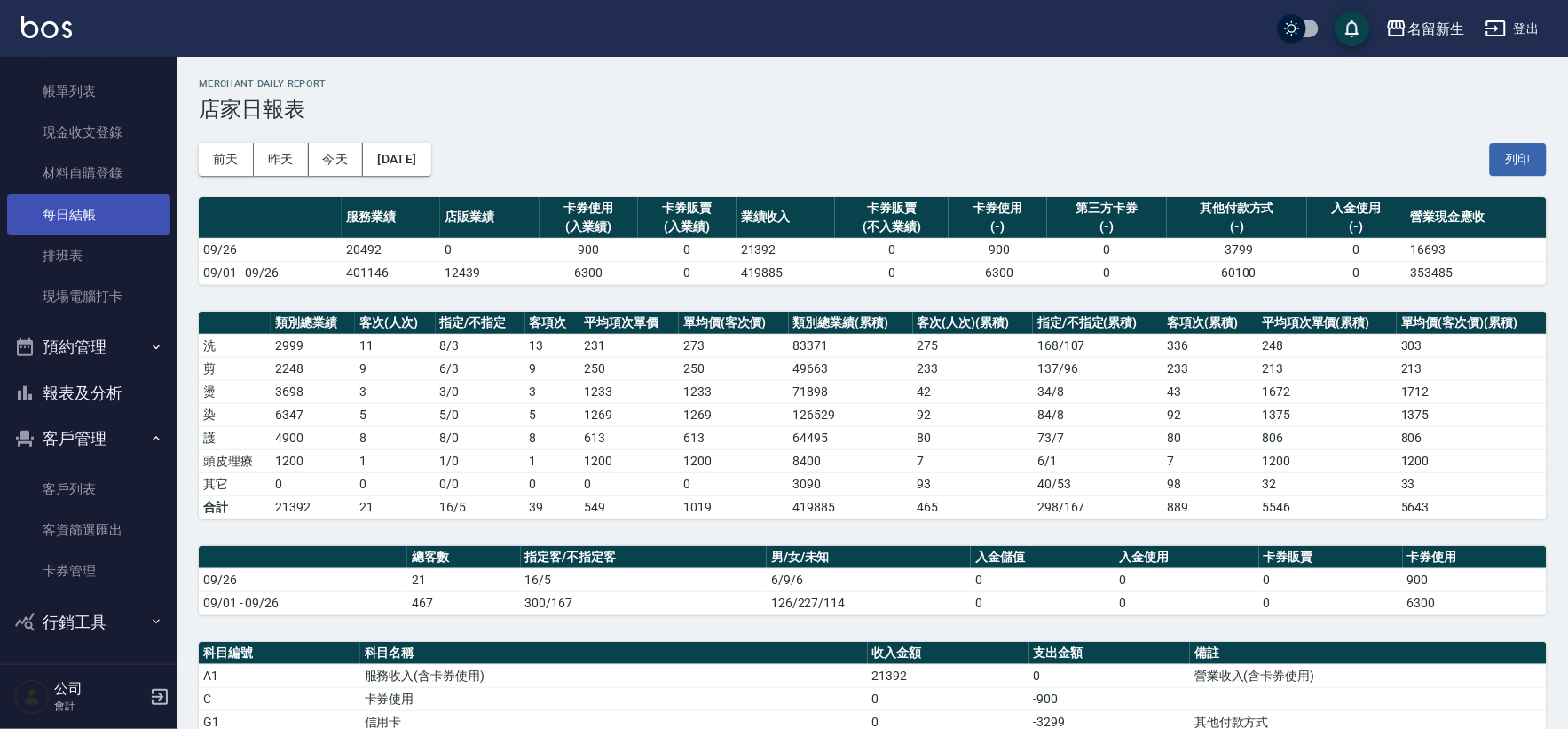
click at [119, 222] on link "每日結帳" at bounding box center [89, 214] width 164 height 40
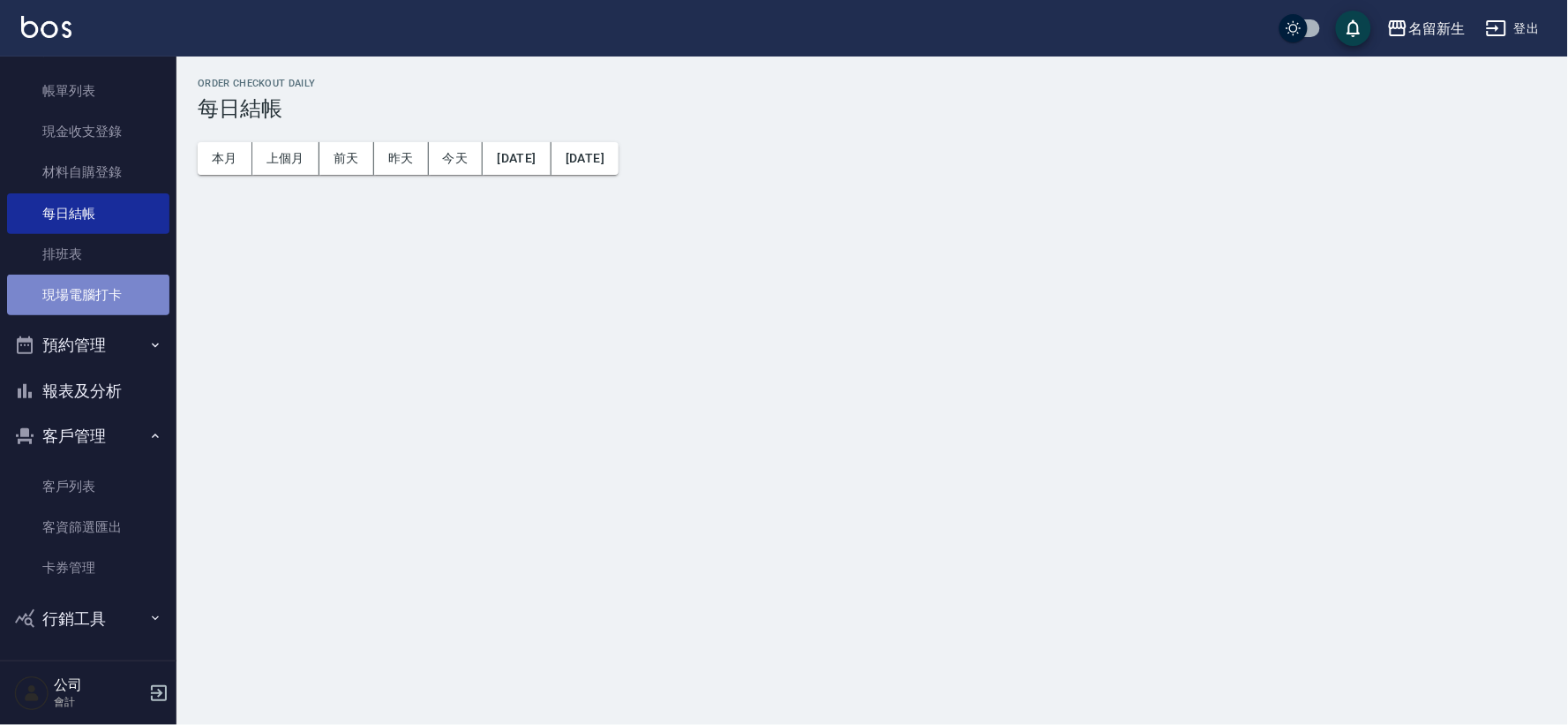
click at [115, 295] on link "現場電腦打卡" at bounding box center [89, 294] width 163 height 40
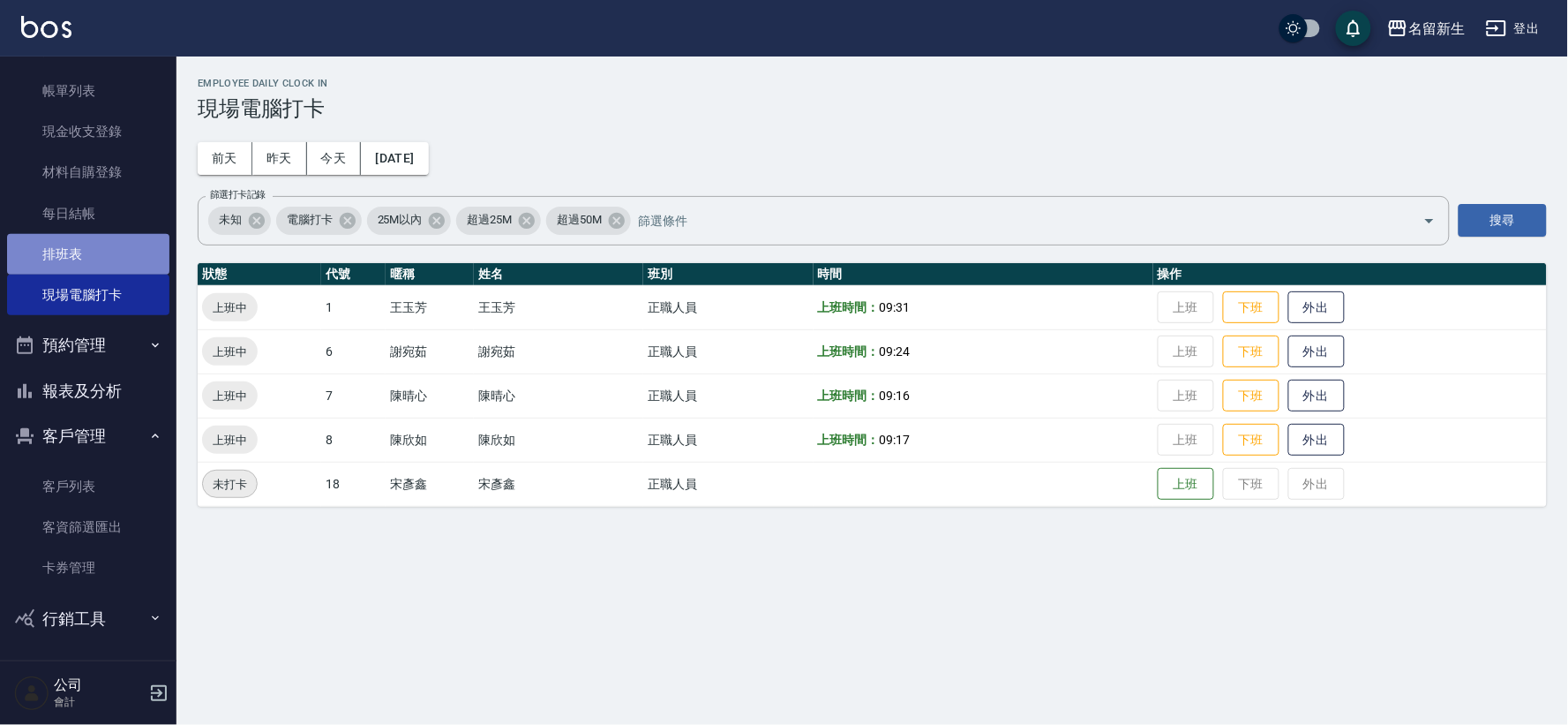
click at [91, 252] on link "排班表" at bounding box center [89, 254] width 163 height 40
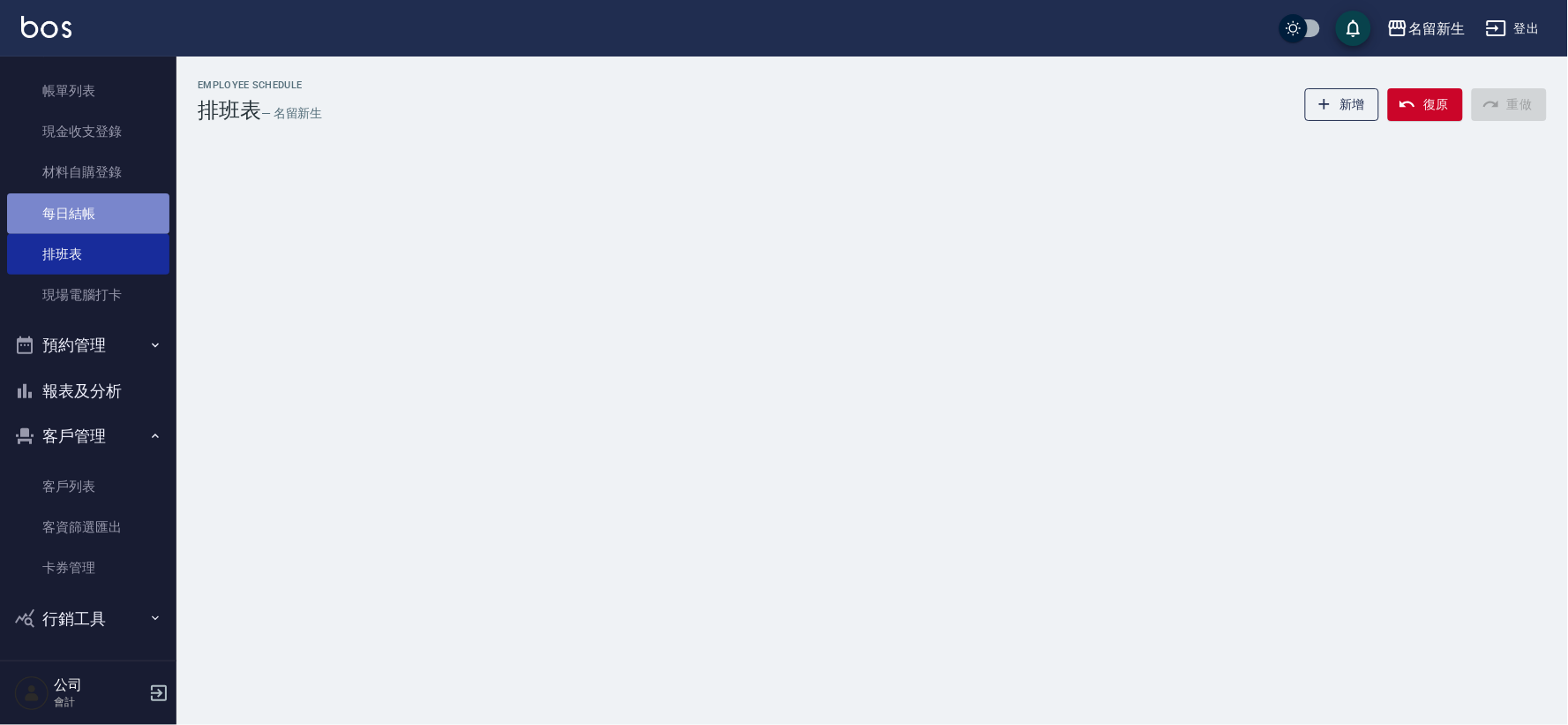
click at [132, 210] on link "每日結帳" at bounding box center [89, 213] width 163 height 40
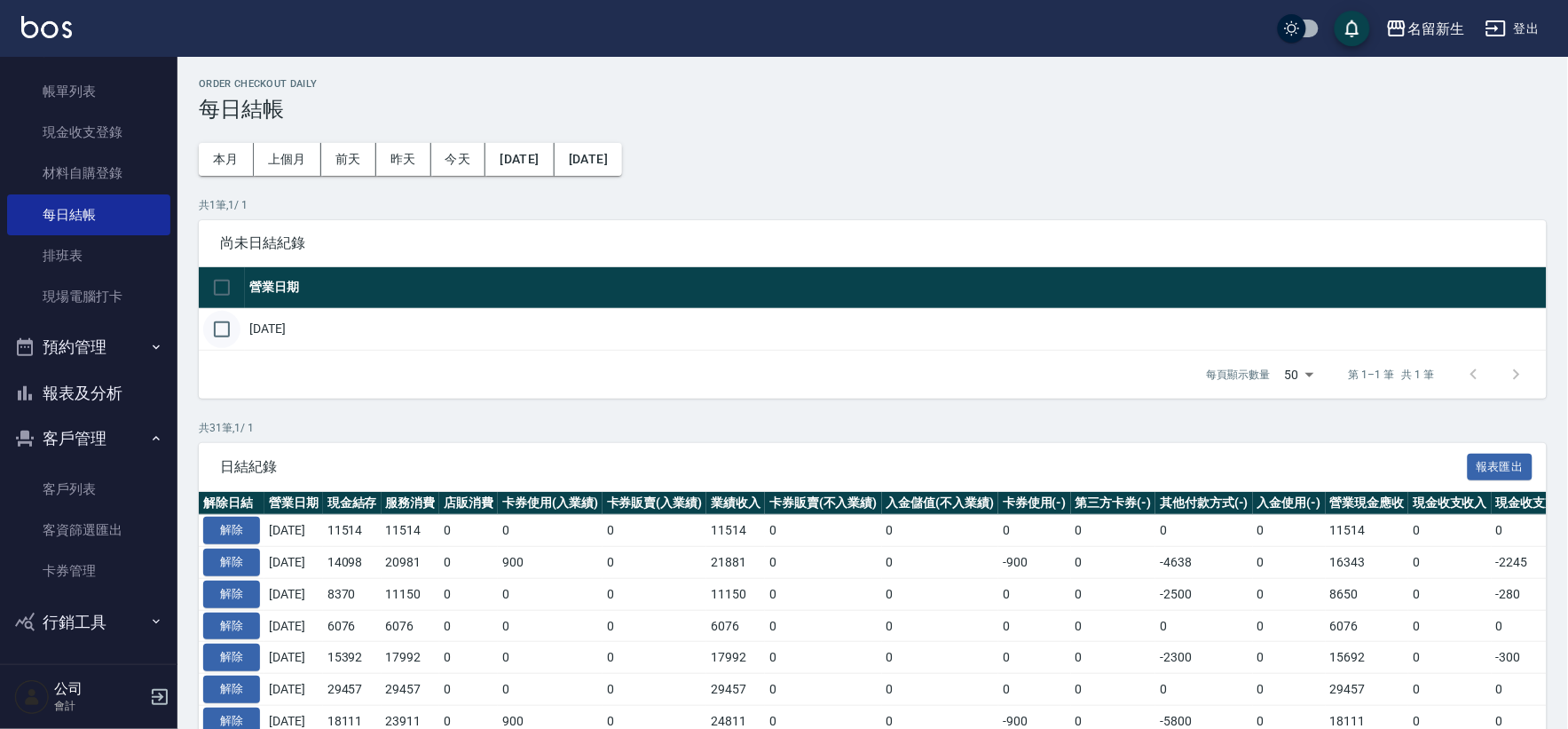
click at [218, 320] on input "checkbox" at bounding box center [221, 329] width 37 height 37
checkbox input "true"
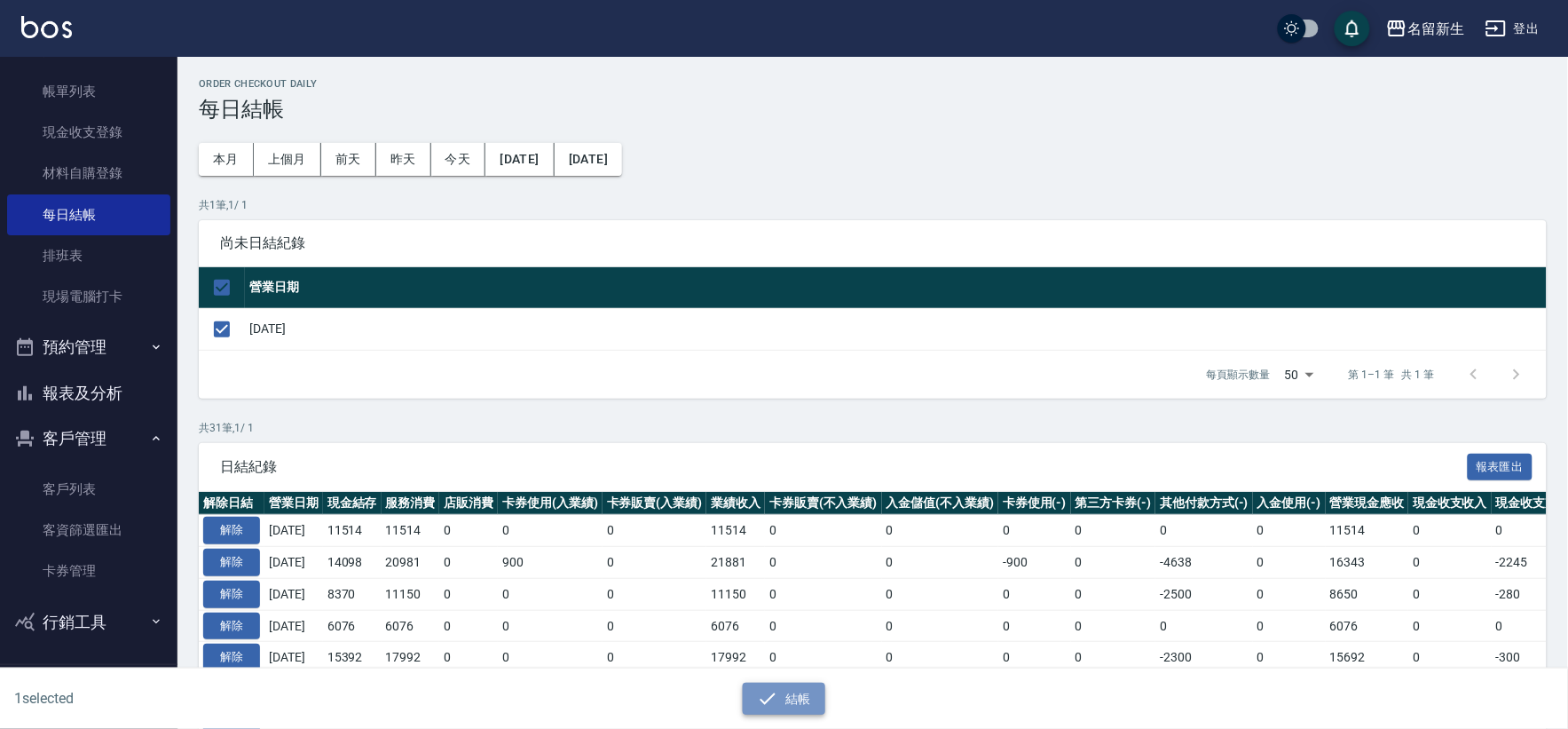
click at [787, 713] on button "結帳" at bounding box center [784, 698] width 83 height 33
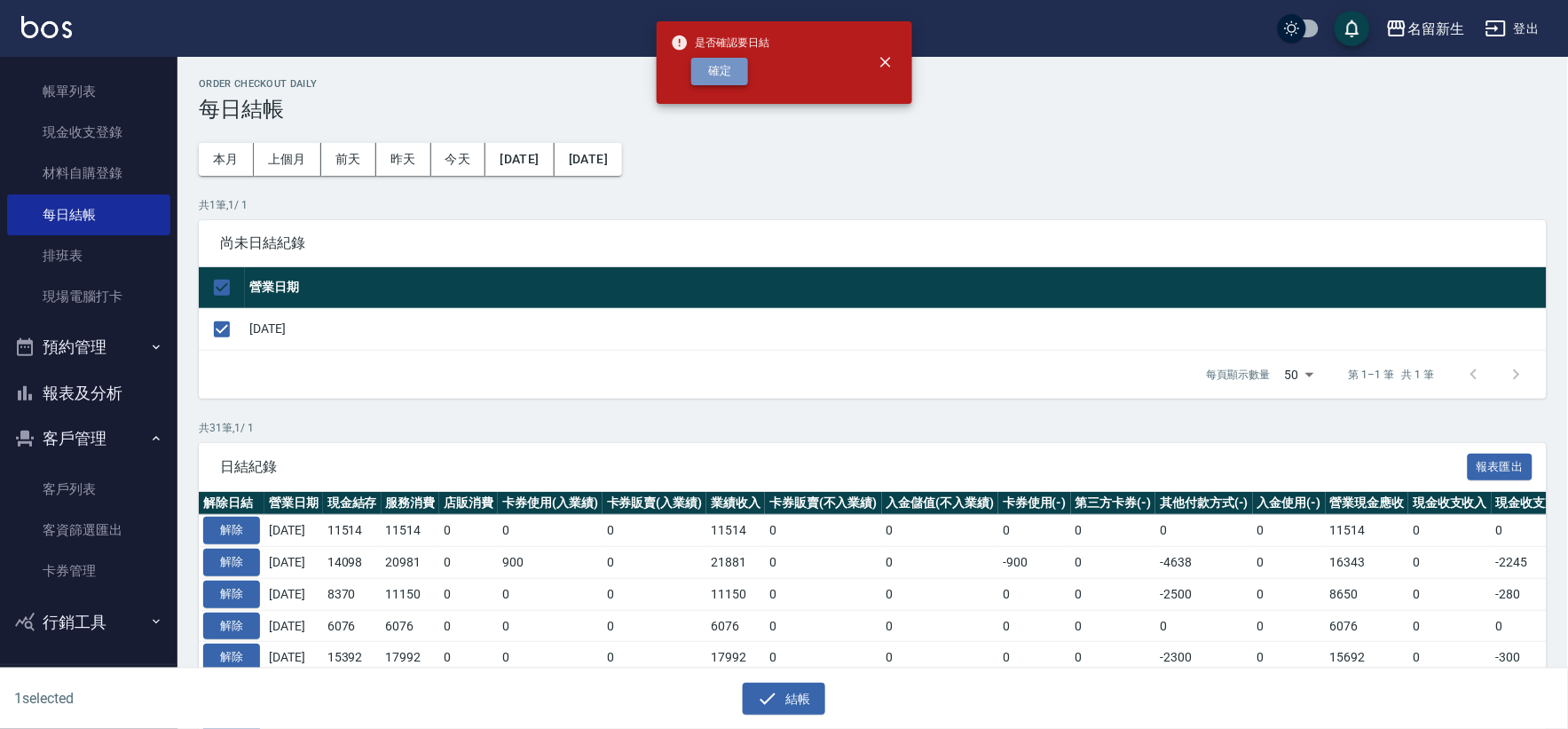
click at [725, 64] on button "確定" at bounding box center [719, 71] width 57 height 28
checkbox input "false"
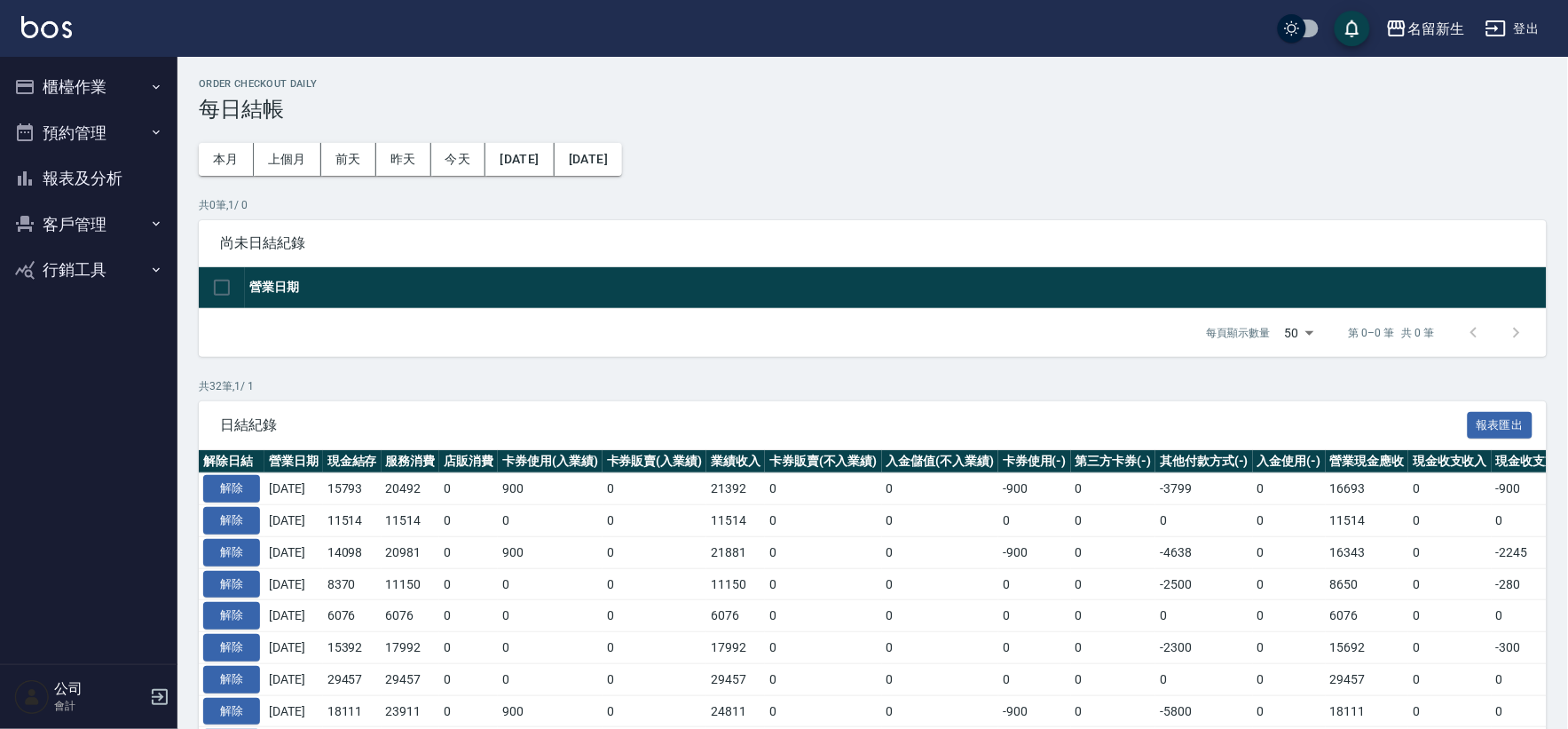
click at [75, 222] on button "客戶管理" at bounding box center [89, 224] width 164 height 46
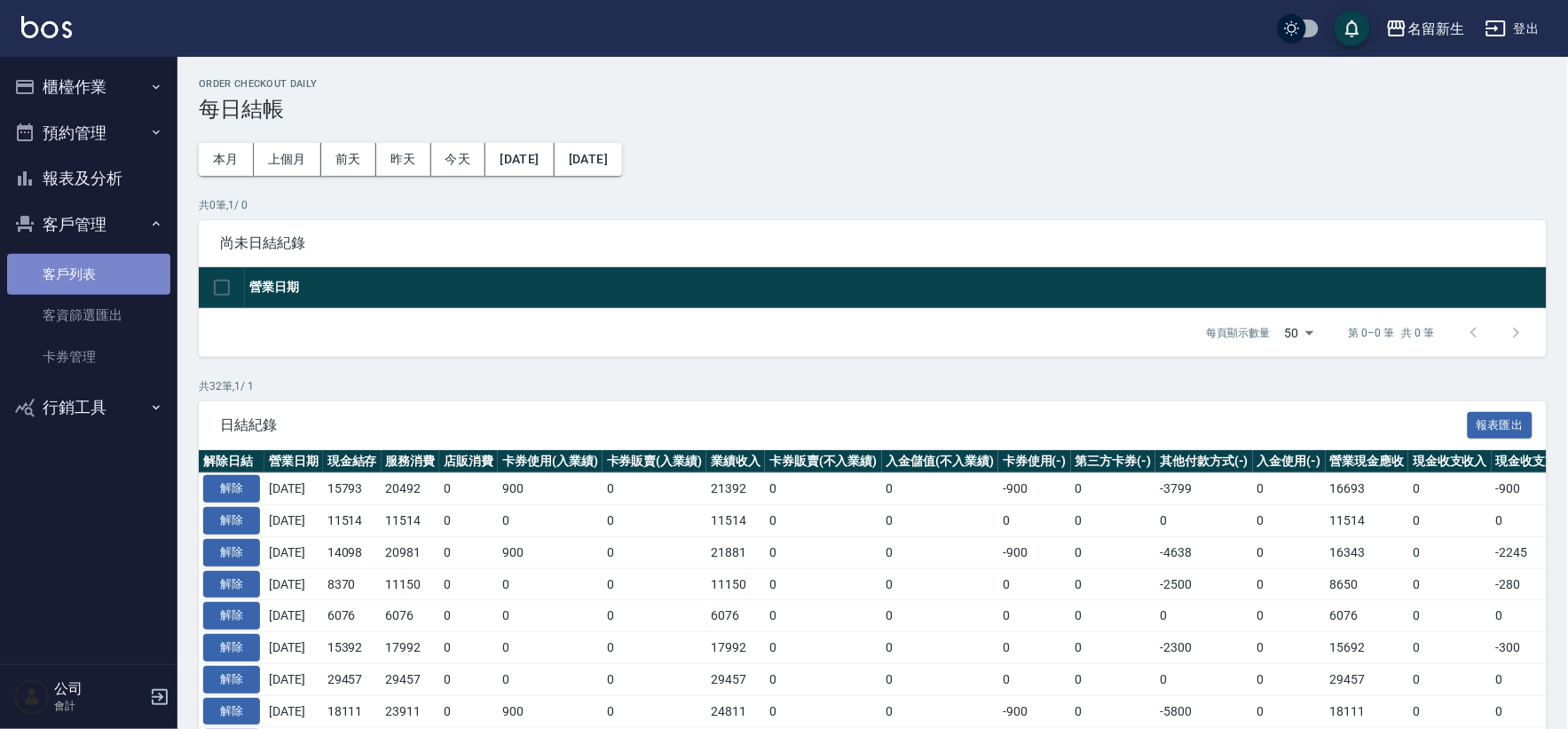
click at [82, 282] on link "客戶列表" at bounding box center [89, 273] width 164 height 40
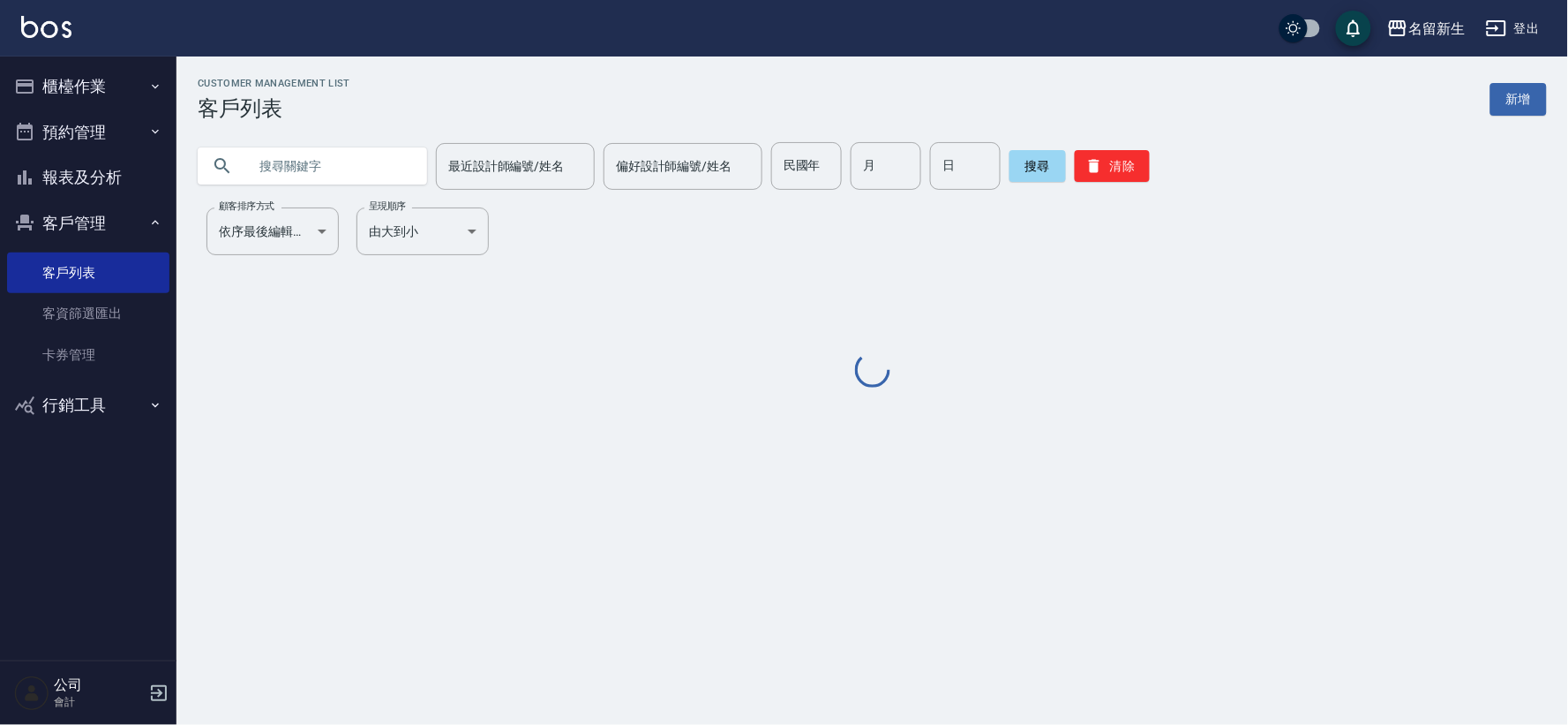
click at [274, 162] on input "text" at bounding box center [330, 165] width 166 height 47
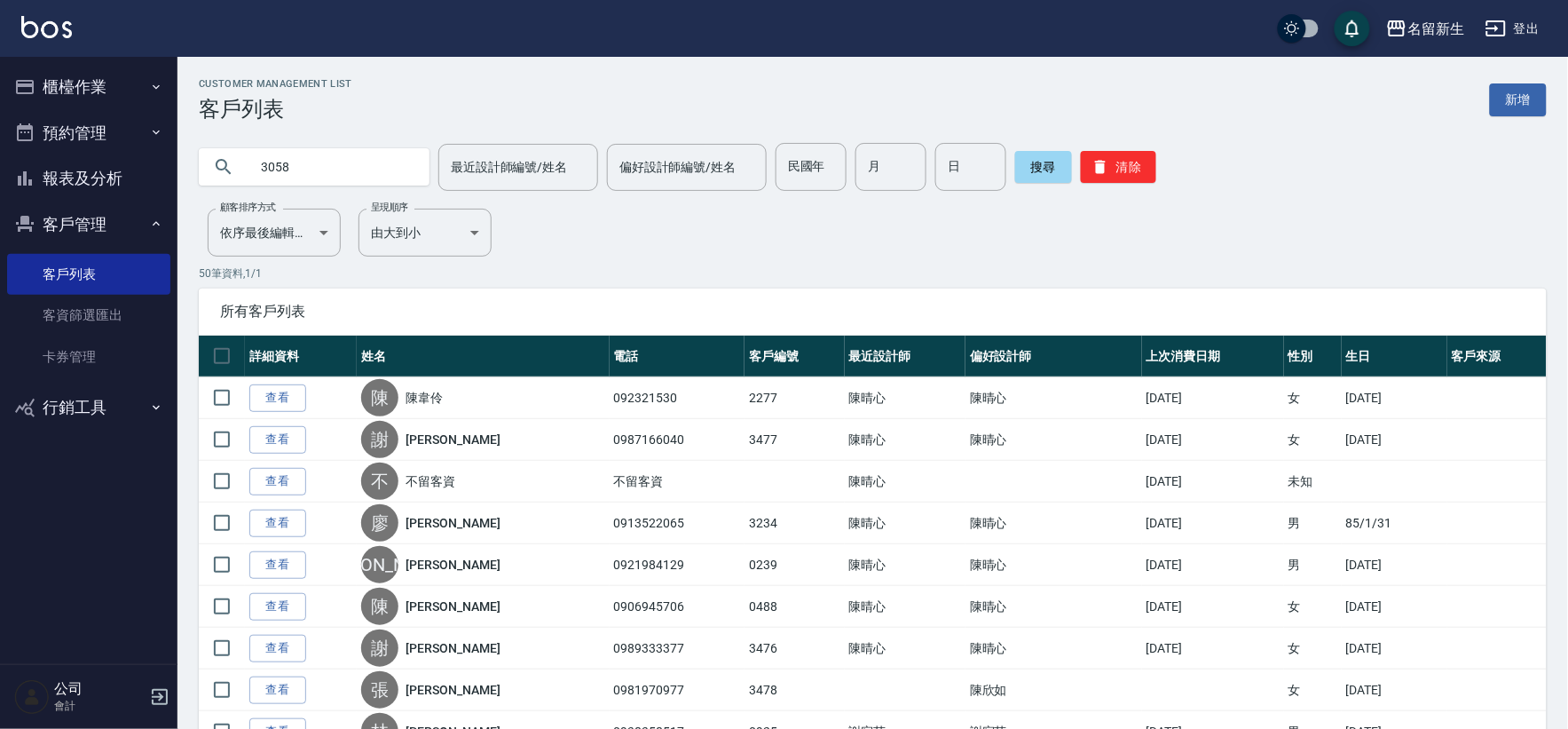
type input "3058"
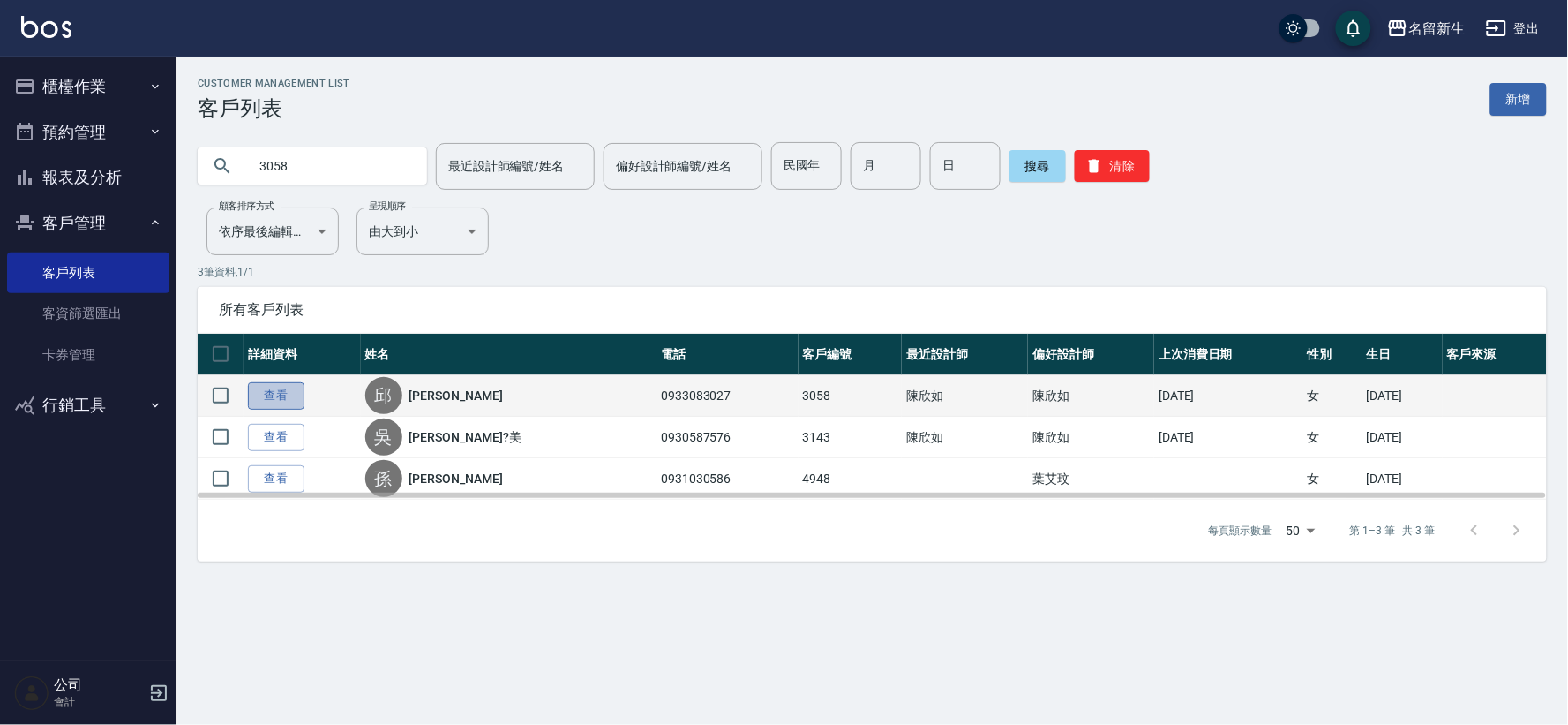
click at [299, 392] on link "查看" at bounding box center [275, 395] width 56 height 28
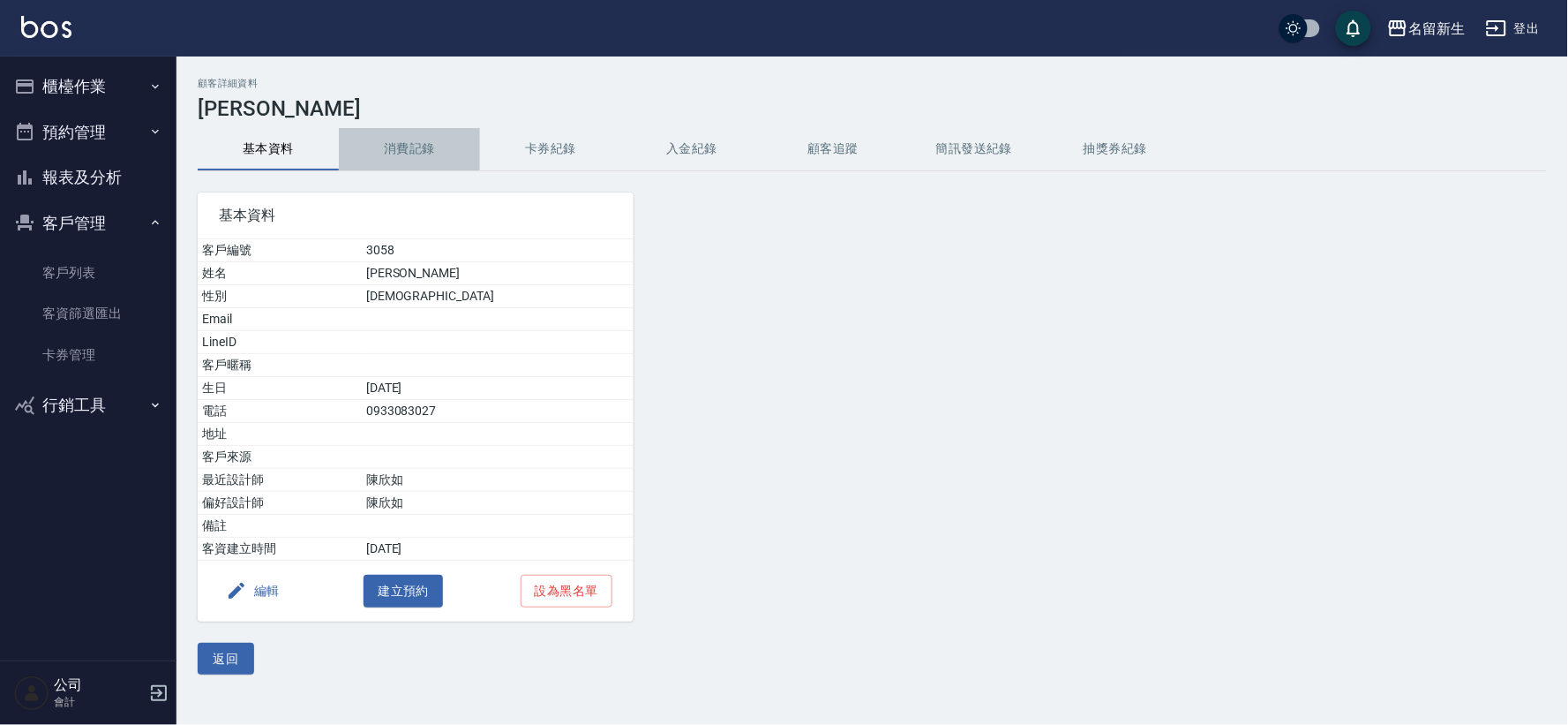
click at [435, 130] on button "消費記錄" at bounding box center [409, 148] width 141 height 42
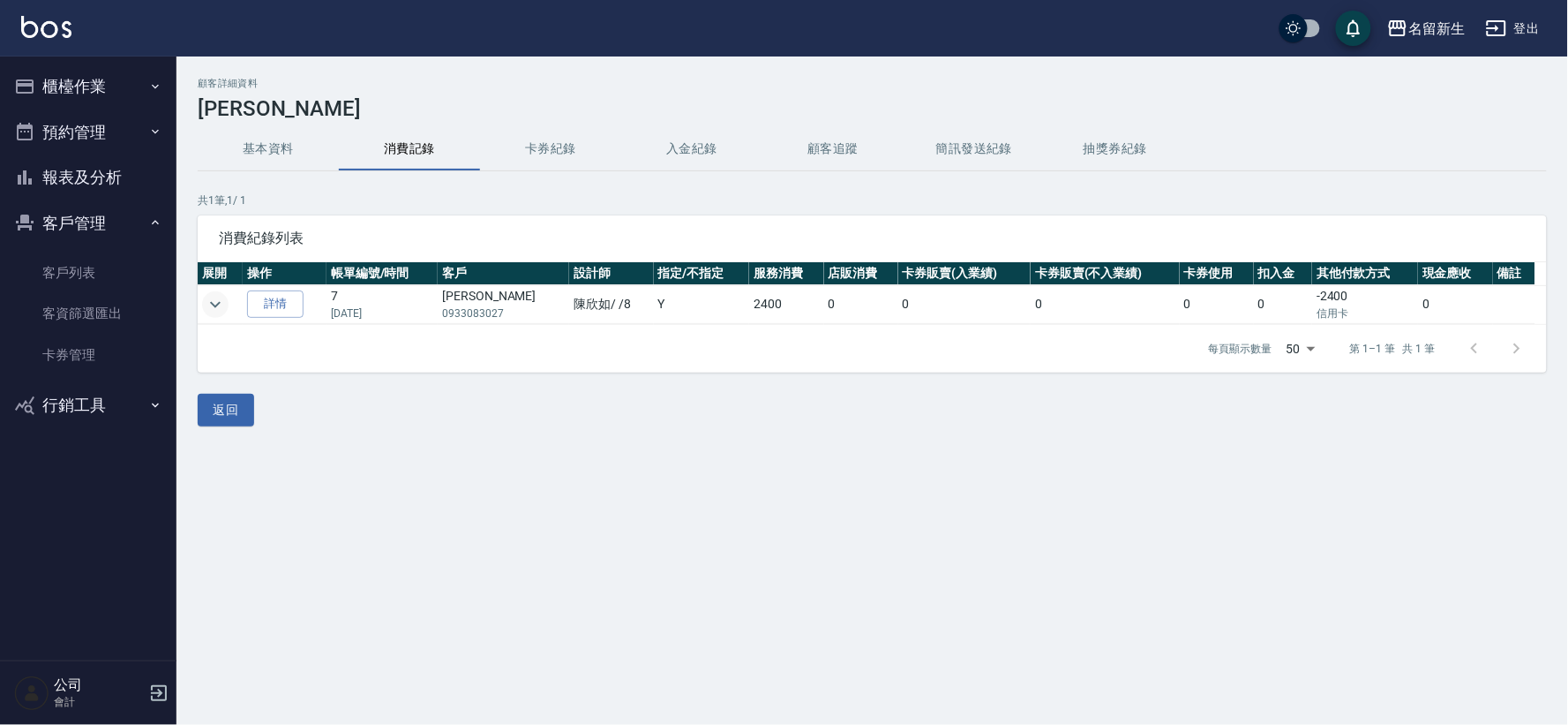
click at [209, 292] on button "expand row" at bounding box center [215, 305] width 27 height 27
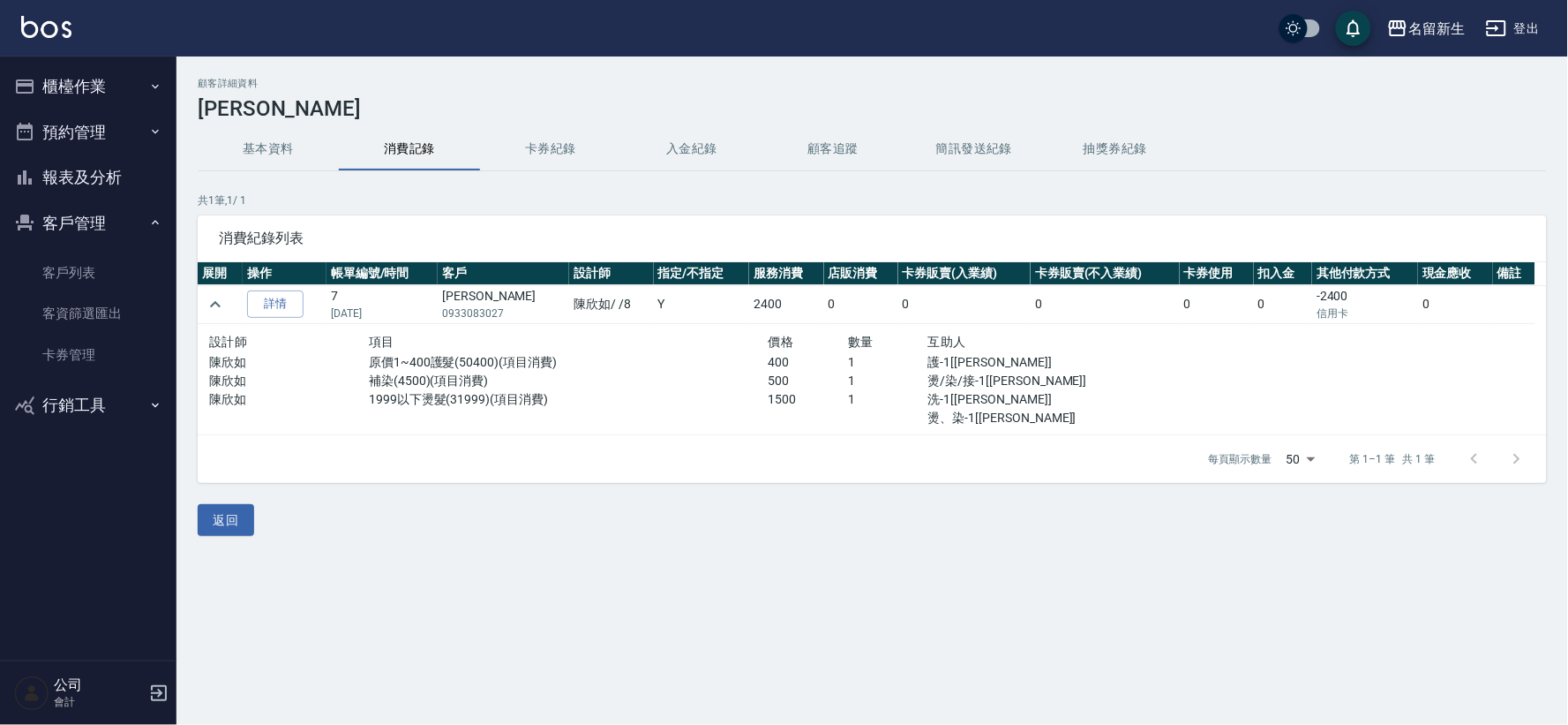
click at [65, 179] on button "報表及分析" at bounding box center [89, 177] width 163 height 46
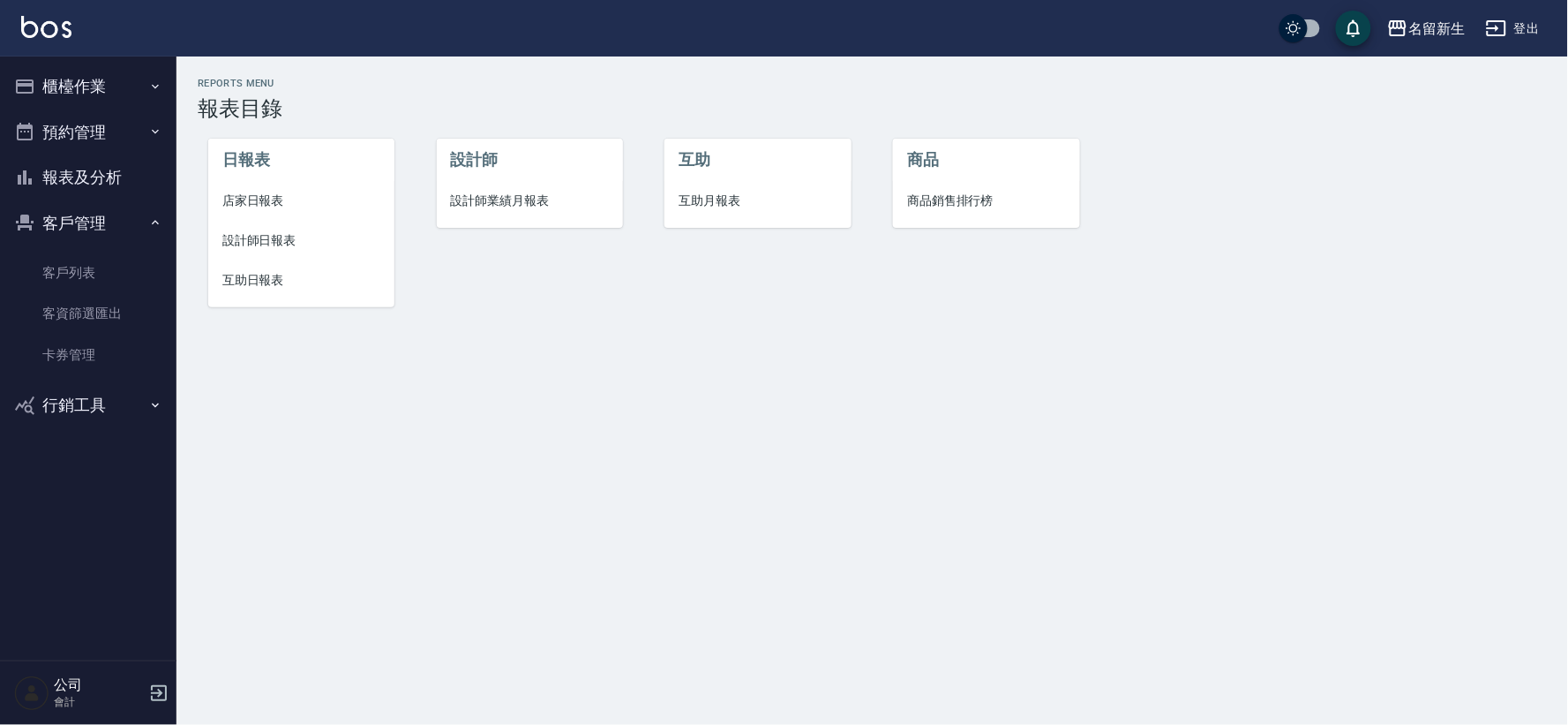
click at [579, 212] on li "設計師業績月報表" at bounding box center [530, 200] width 186 height 39
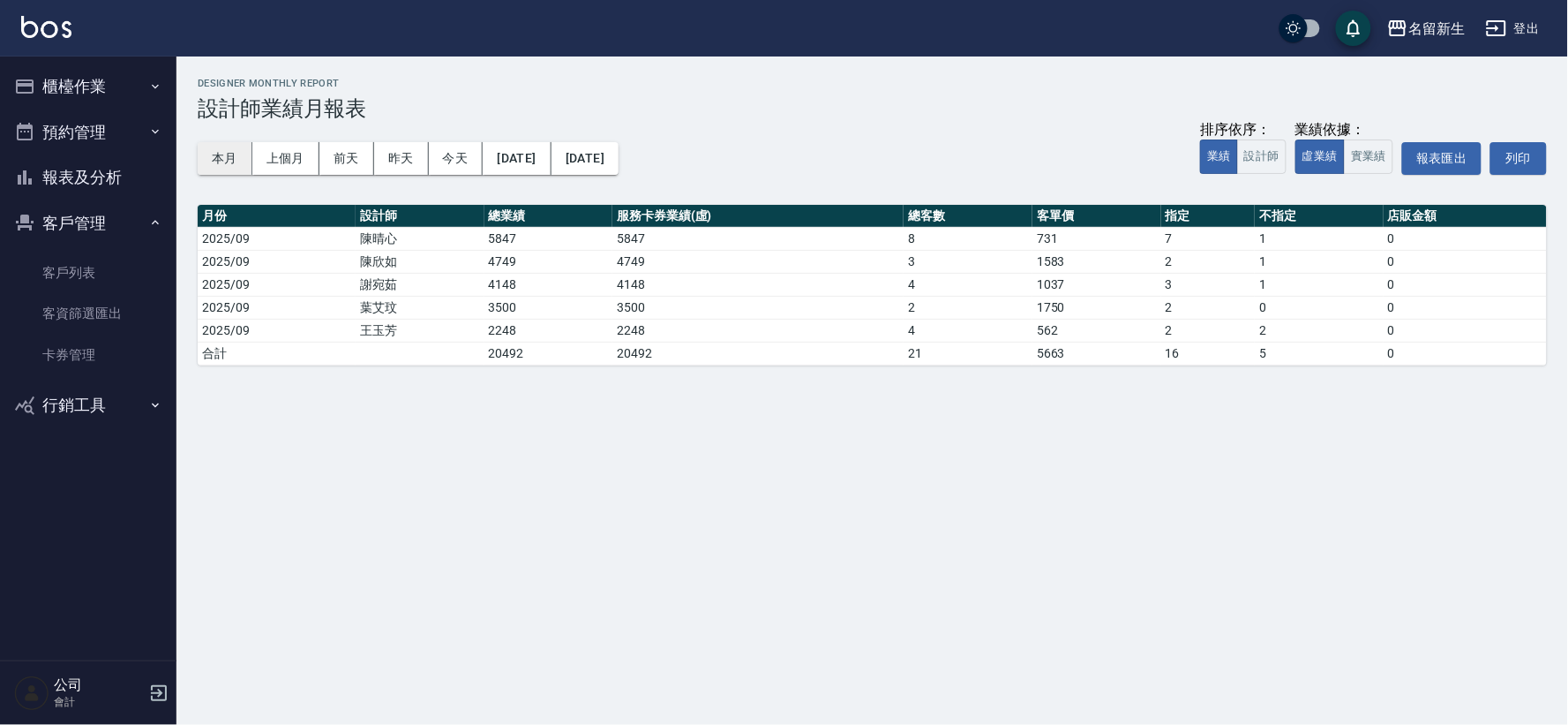
click at [207, 166] on button "本月" at bounding box center [224, 158] width 55 height 33
